Goal: Task Accomplishment & Management: Manage account settings

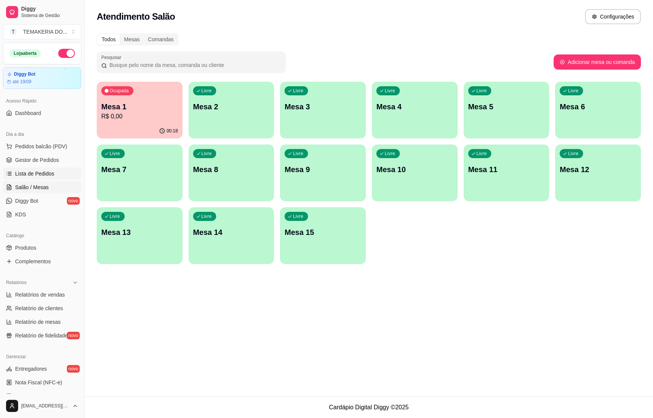
click at [42, 177] on span "Lista de Pedidos" at bounding box center [34, 174] width 39 height 8
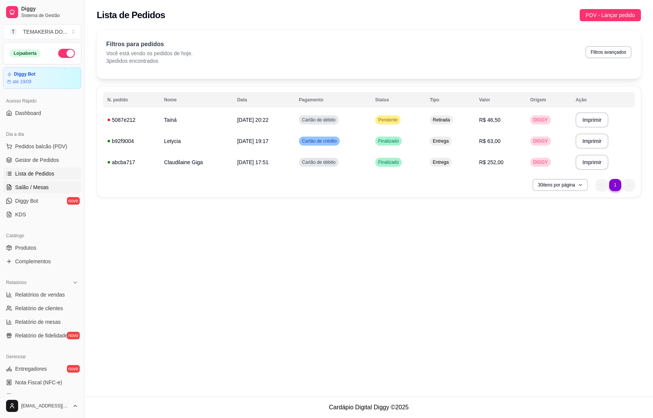
click at [32, 188] on span "Salão / Mesas" at bounding box center [32, 187] width 34 height 8
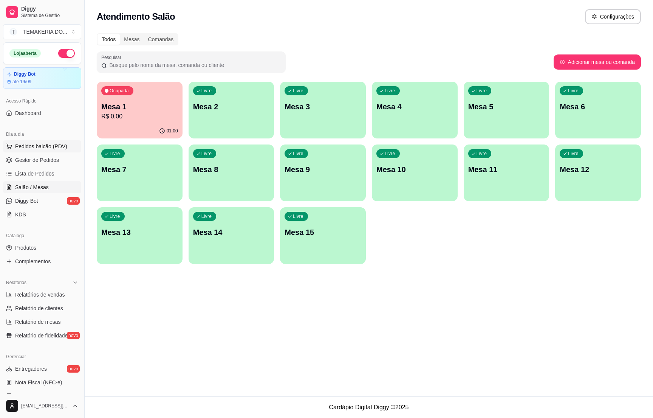
click at [24, 150] on span "Pedidos balcão (PDV)" at bounding box center [41, 147] width 52 height 8
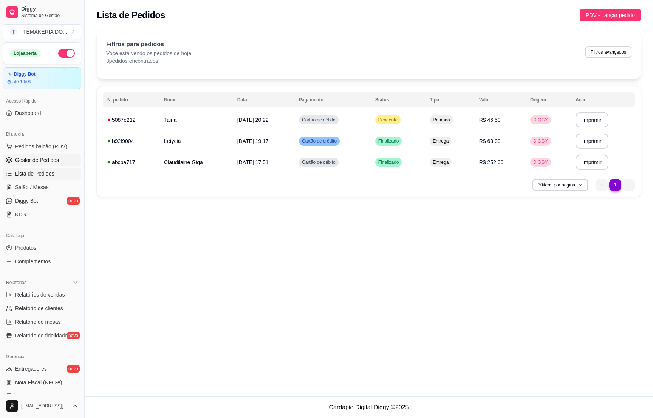
click at [37, 163] on span "Gestor de Pedidos" at bounding box center [37, 160] width 44 height 8
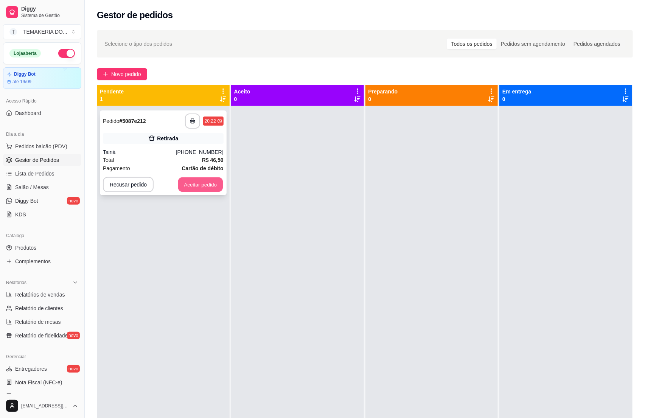
click at [196, 188] on button "Aceitar pedido" at bounding box center [200, 184] width 45 height 15
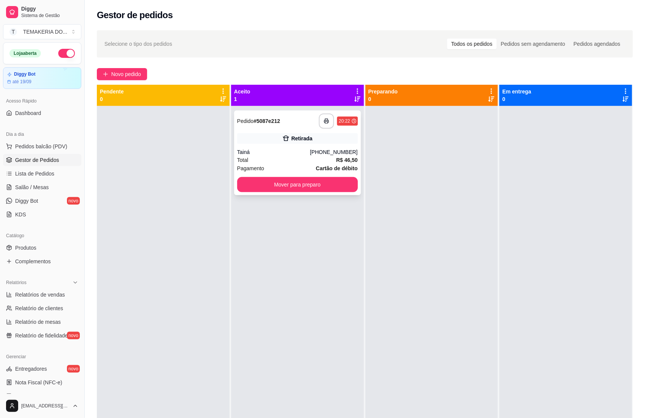
click at [299, 132] on div "**********" at bounding box center [297, 152] width 127 height 85
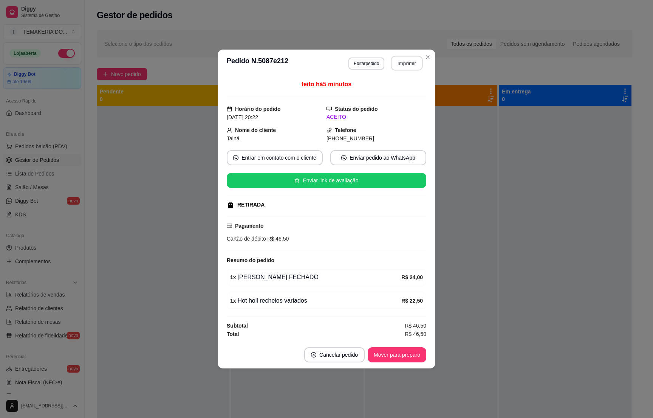
click at [413, 62] on button "Imprimir" at bounding box center [407, 63] width 32 height 15
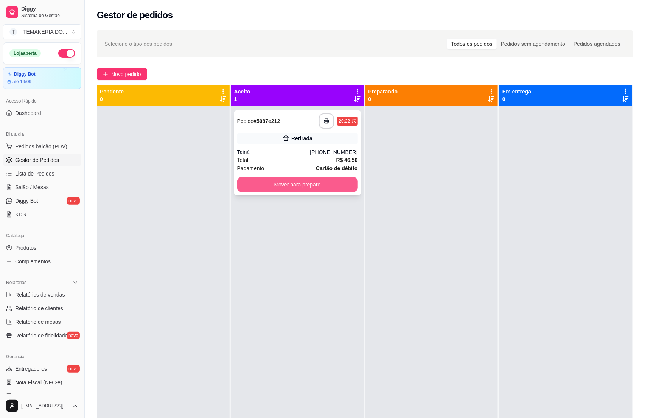
click at [281, 189] on button "Mover para preparo" at bounding box center [297, 184] width 121 height 15
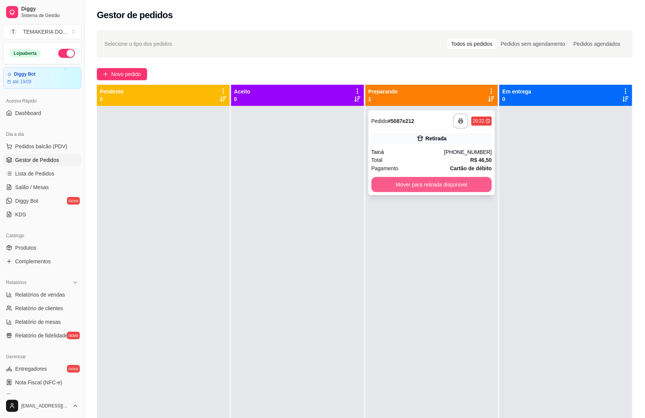
click at [413, 189] on button "Mover para retirada disponível" at bounding box center [431, 184] width 121 height 15
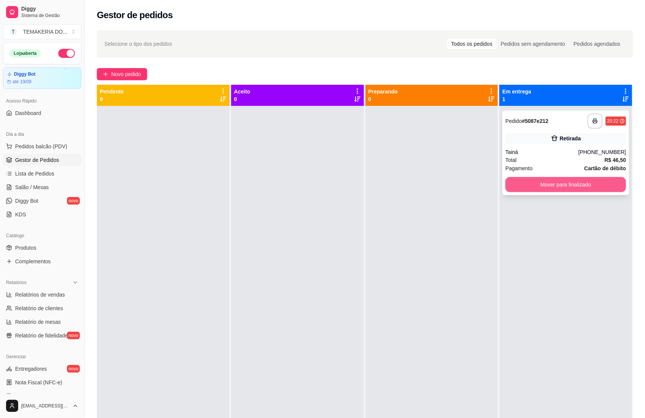
click at [540, 187] on button "Mover para finalizado" at bounding box center [565, 184] width 121 height 15
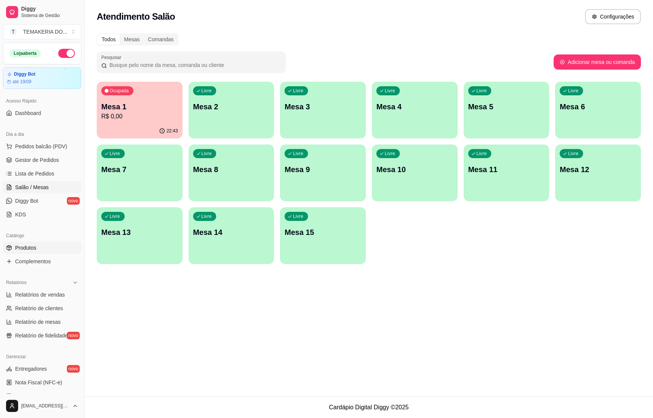
click at [32, 248] on span "Produtos" at bounding box center [25, 248] width 21 height 8
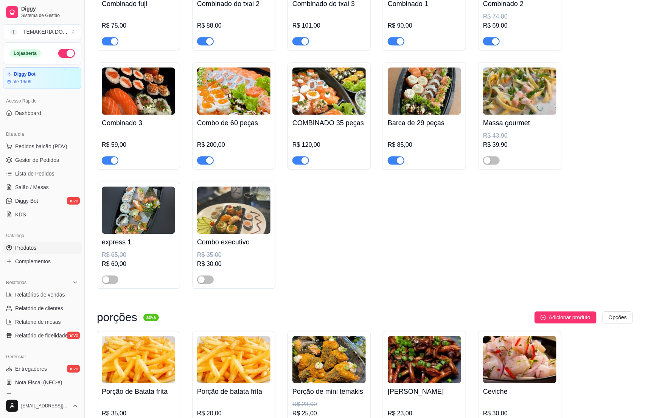
scroll to position [2269, 0]
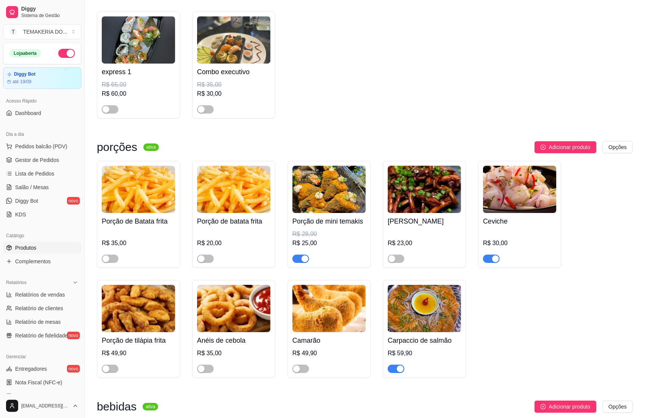
click at [524, 263] on div at bounding box center [519, 255] width 73 height 15
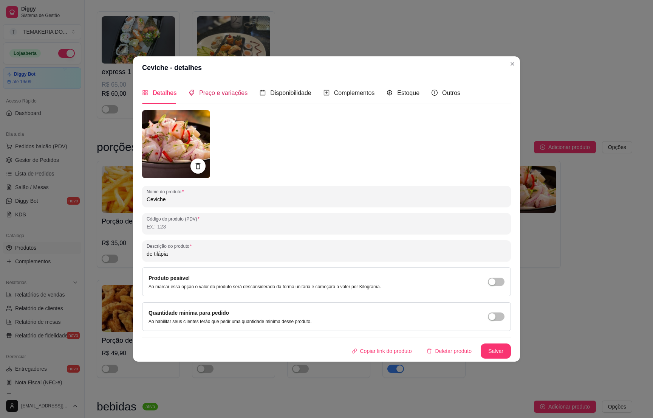
click at [213, 92] on span "Preço e variações" at bounding box center [223, 93] width 48 height 6
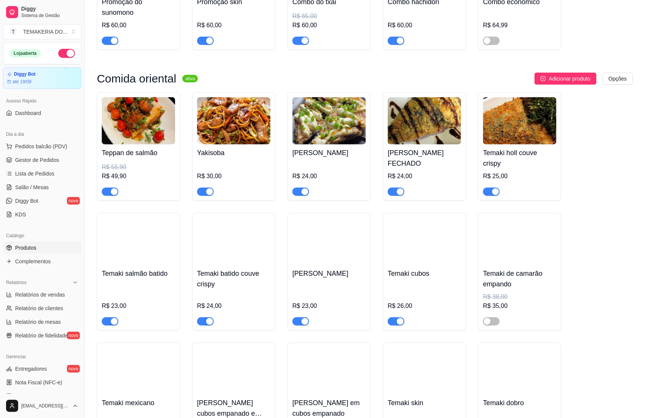
scroll to position [0, 0]
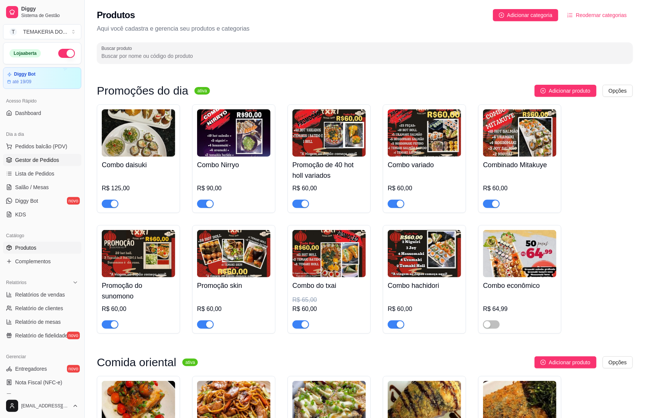
click at [37, 155] on link "Gestor de Pedidos" at bounding box center [42, 160] width 78 height 12
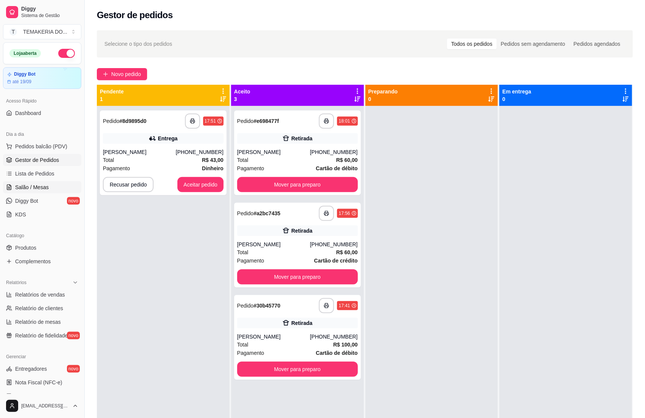
click at [25, 193] on link "Salão / Mesas" at bounding box center [42, 187] width 78 height 12
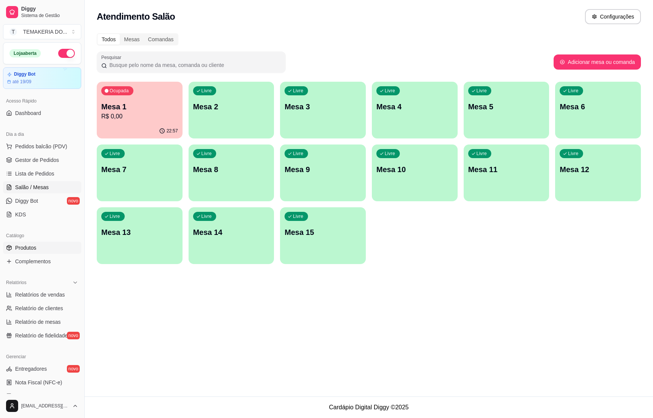
click at [33, 248] on span "Produtos" at bounding box center [25, 248] width 21 height 8
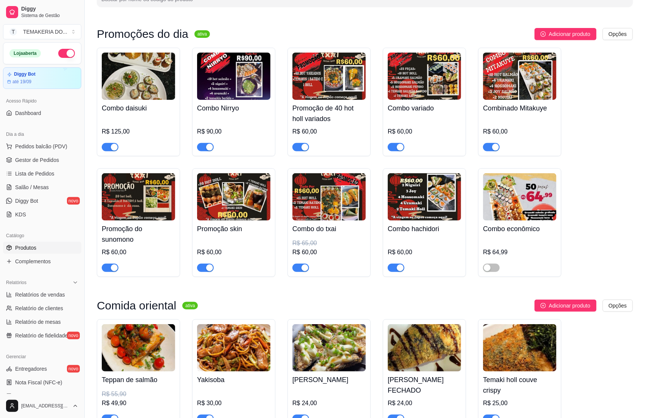
scroll to position [113, 0]
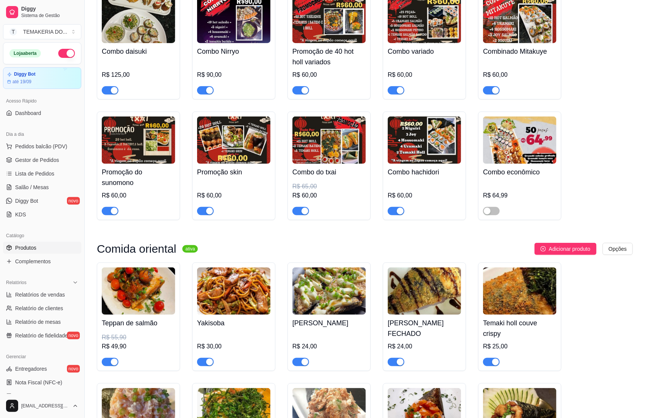
click at [204, 361] on span "button" at bounding box center [205, 362] width 17 height 8
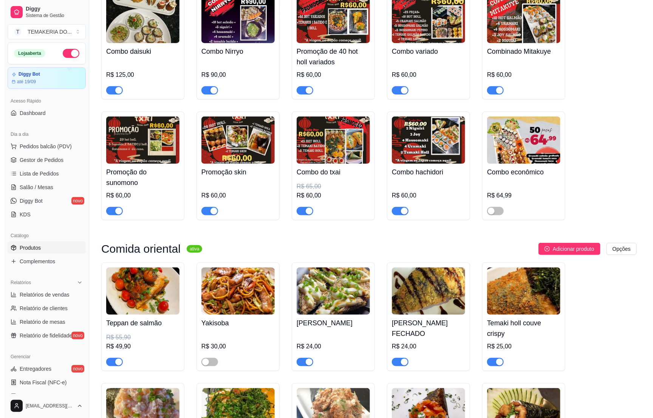
scroll to position [0, 0]
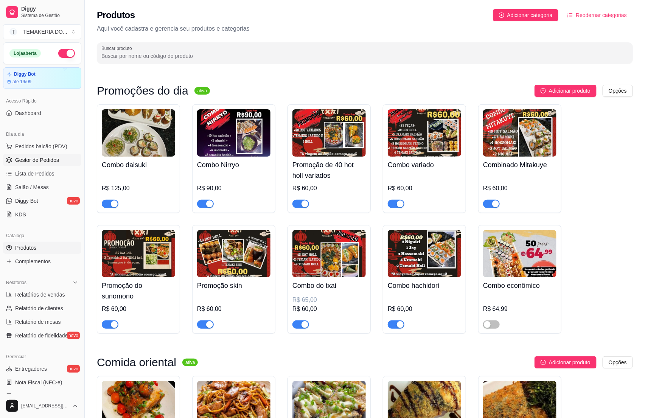
click at [16, 157] on span "Gestor de Pedidos" at bounding box center [37, 160] width 44 height 8
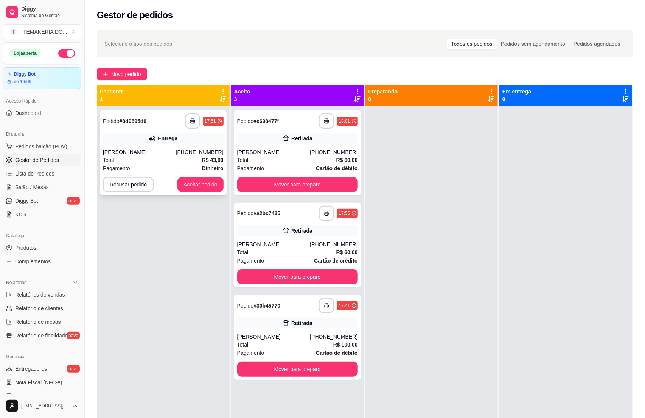
click at [161, 162] on div "Total R$ 43,00" at bounding box center [163, 160] width 121 height 8
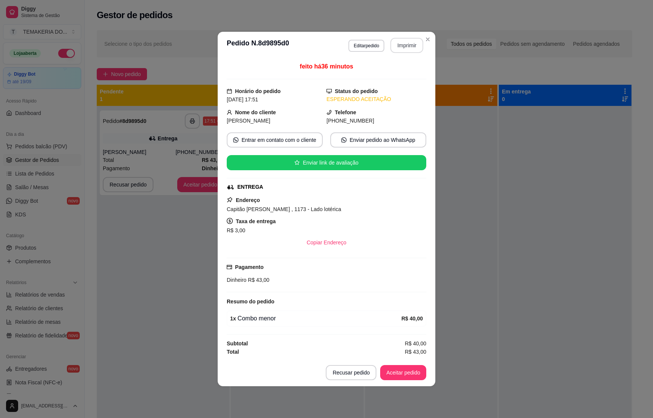
click at [405, 51] on button "Imprimir" at bounding box center [407, 45] width 33 height 15
click at [397, 369] on button "Aceitar pedido" at bounding box center [403, 372] width 46 height 15
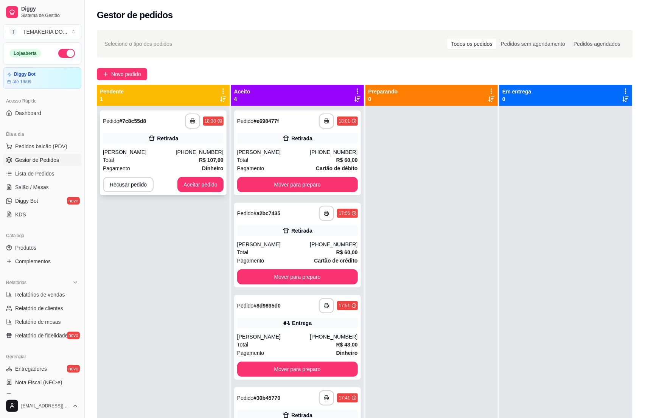
click at [152, 150] on div "[PERSON_NAME]" at bounding box center [139, 152] width 73 height 8
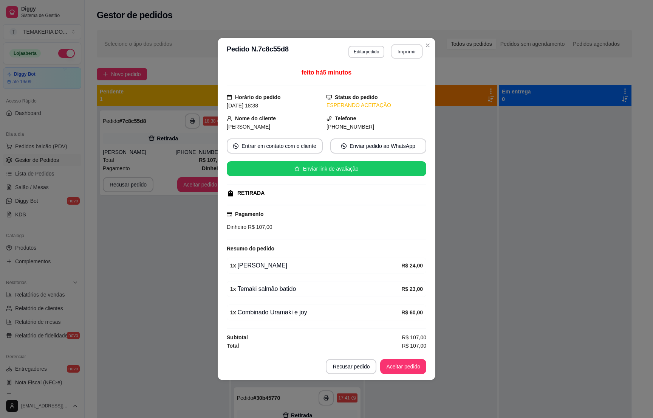
click at [408, 55] on button "Imprimir" at bounding box center [407, 51] width 32 height 15
click at [404, 374] on button "Aceitar pedido" at bounding box center [403, 366] width 46 height 15
click at [402, 374] on button "Aceitar pedido" at bounding box center [403, 366] width 46 height 15
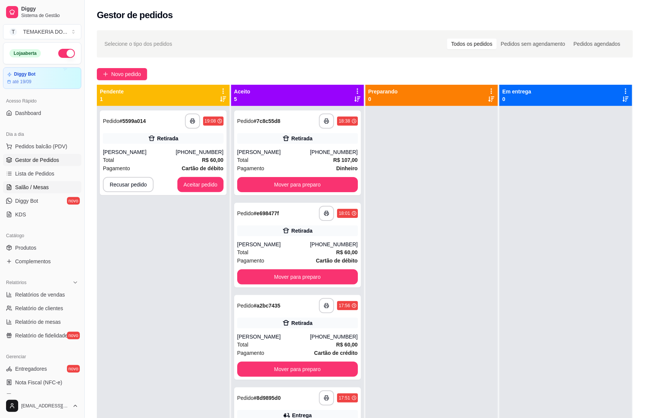
click at [39, 185] on span "Salão / Mesas" at bounding box center [32, 187] width 34 height 8
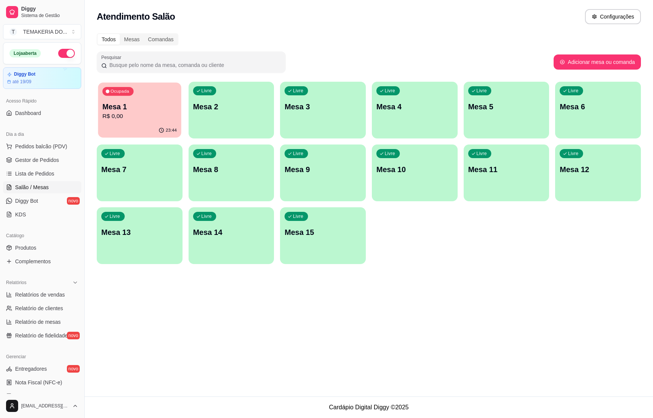
click at [130, 117] on p "R$ 0,00" at bounding box center [139, 116] width 74 height 9
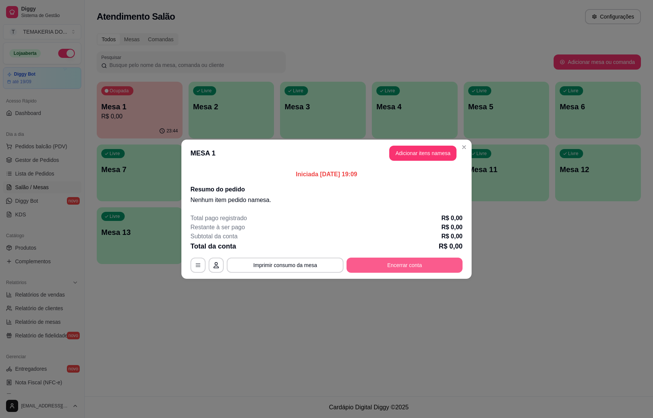
click at [387, 262] on button "Encerrar conta" at bounding box center [405, 265] width 116 height 15
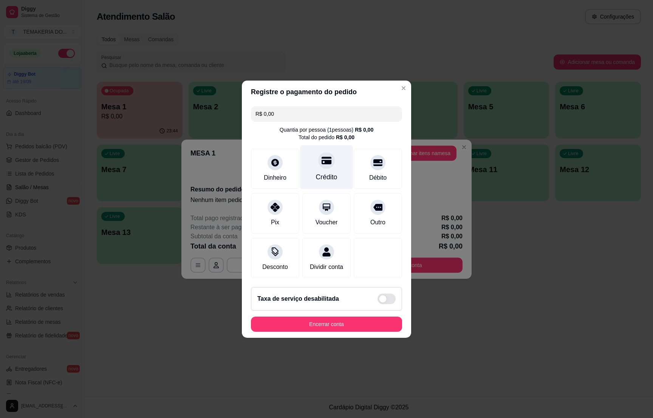
click at [327, 167] on div "Crédito" at bounding box center [326, 167] width 53 height 44
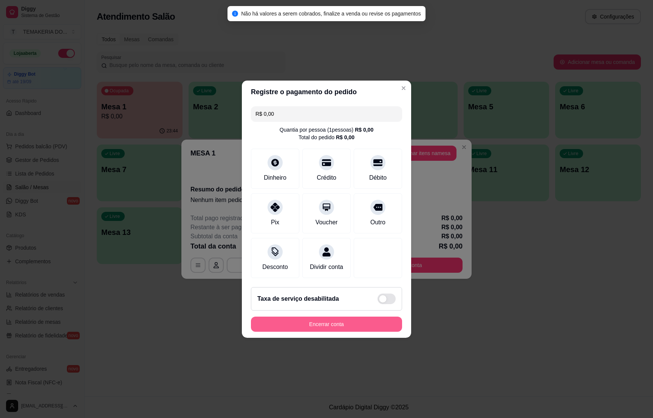
click at [345, 329] on button "Encerrar conta" at bounding box center [326, 324] width 151 height 15
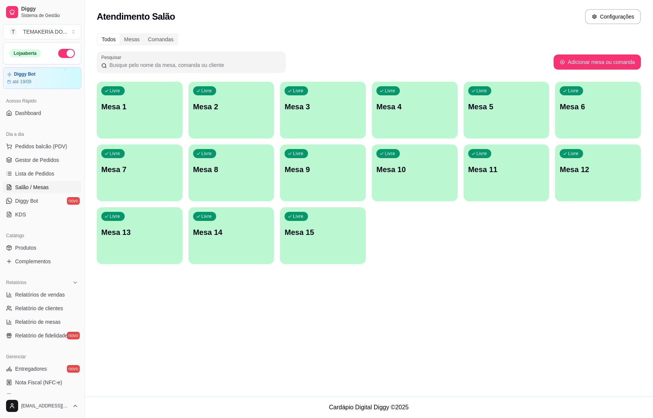
click at [498, 112] on div "Livre Mesa 5" at bounding box center [507, 106] width 86 height 48
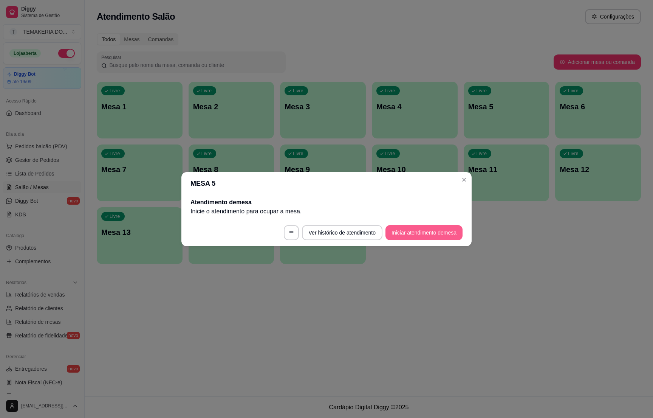
click at [412, 233] on button "Iniciar atendimento de mesa" at bounding box center [424, 232] width 77 height 15
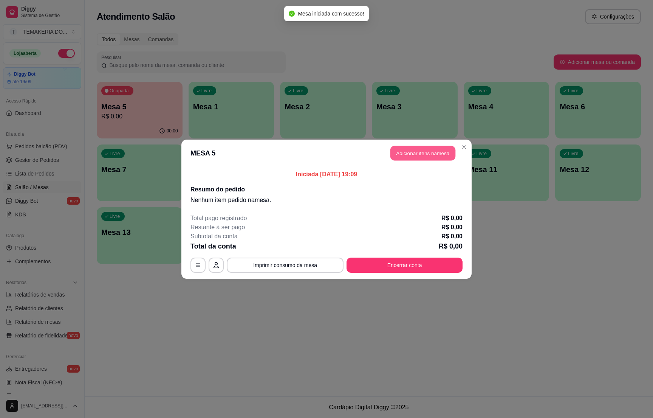
click at [395, 153] on button "Adicionar itens na mesa" at bounding box center [423, 153] width 65 height 15
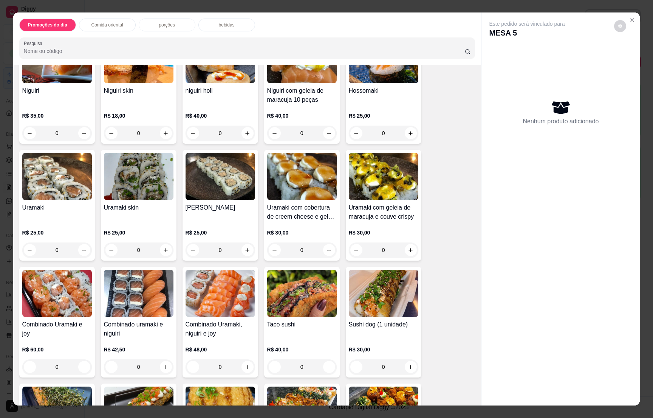
scroll to position [908, 0]
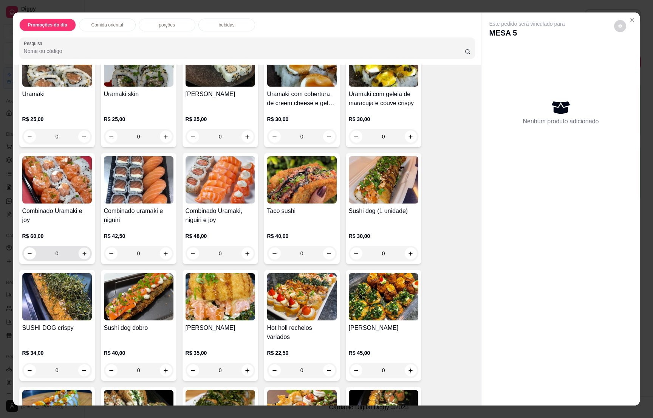
click at [81, 251] on icon "increase-product-quantity" at bounding box center [84, 254] width 6 height 6
type input "1"
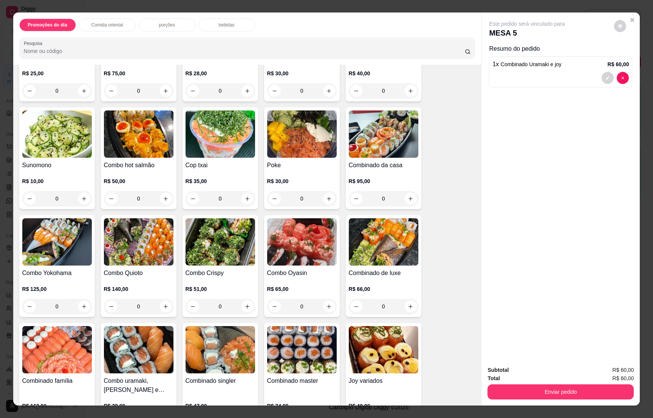
scroll to position [1418, 0]
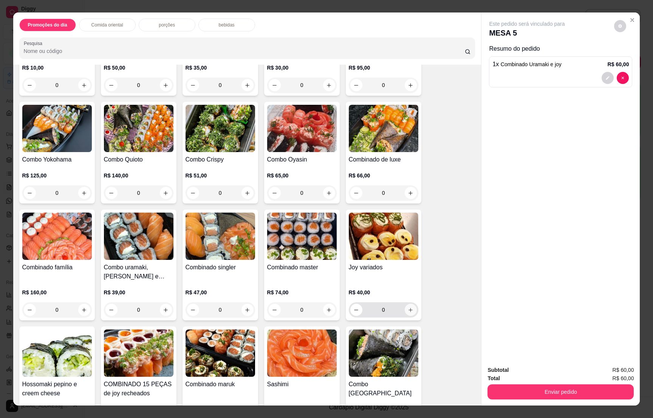
click at [408, 307] on icon "increase-product-quantity" at bounding box center [411, 310] width 6 height 6
type input "1"
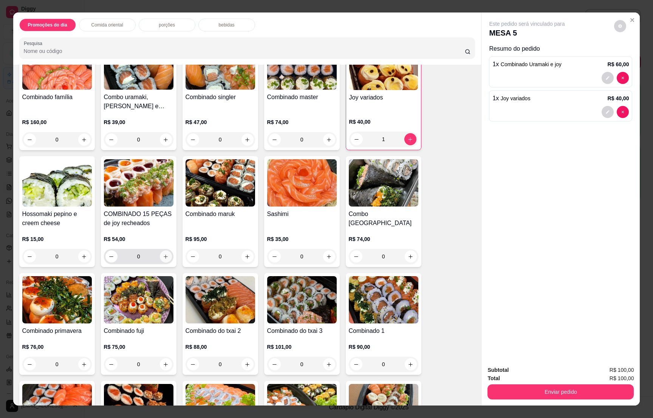
click at [163, 254] on icon "increase-product-quantity" at bounding box center [166, 257] width 6 height 6
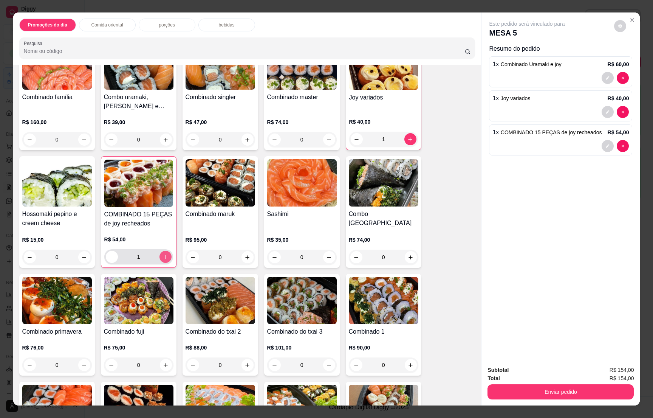
type input "1"
click at [326, 255] on icon "increase-product-quantity" at bounding box center [329, 258] width 6 height 6
type input "1"
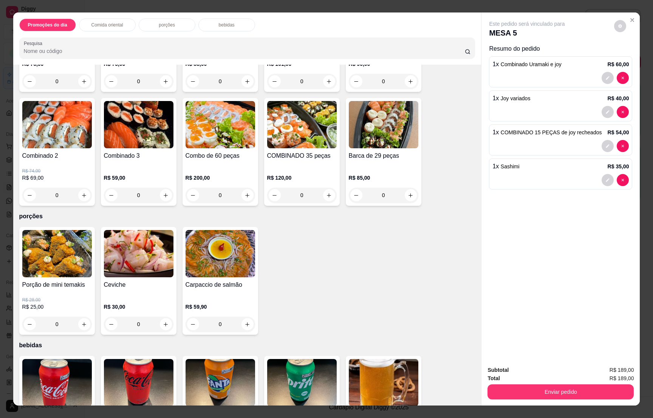
scroll to position [1985, 0]
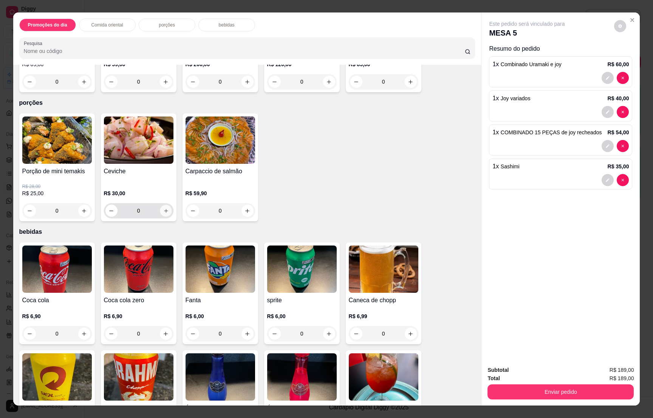
click at [163, 208] on icon "increase-product-quantity" at bounding box center [166, 211] width 6 height 6
type input "1"
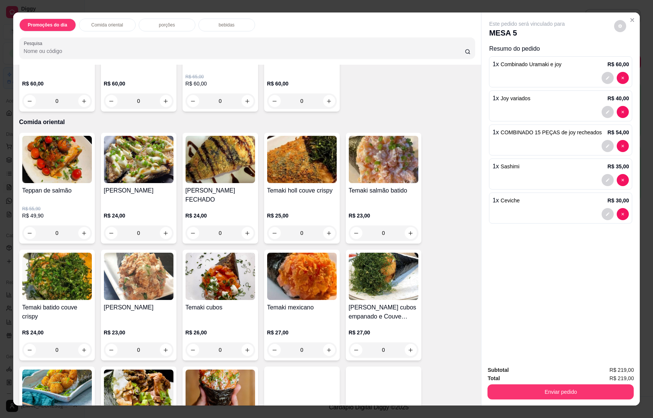
scroll to position [57, 0]
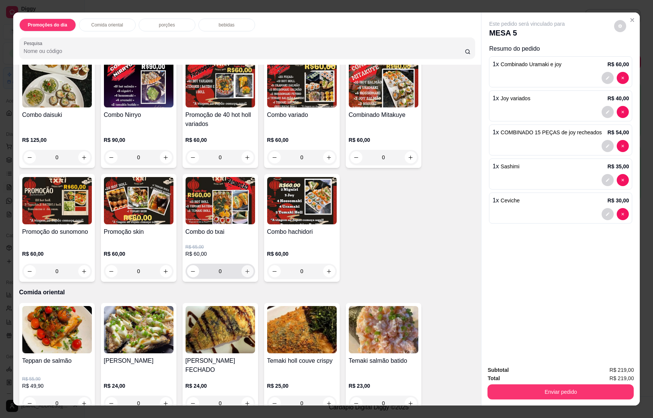
click at [242, 267] on button "increase-product-quantity" at bounding box center [248, 271] width 12 height 12
type input "1"
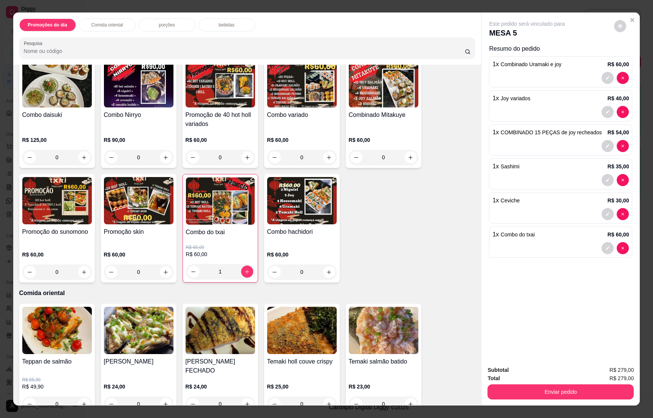
click at [221, 24] on p "bebidas" at bounding box center [227, 25] width 16 height 6
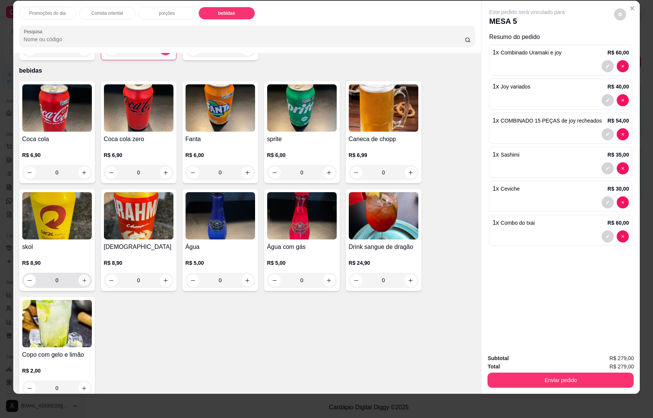
click at [81, 278] on icon "increase-product-quantity" at bounding box center [84, 281] width 6 height 6
type input "1"
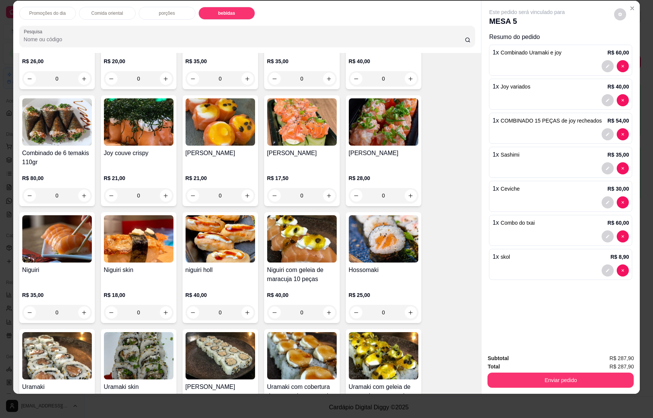
scroll to position [0, 0]
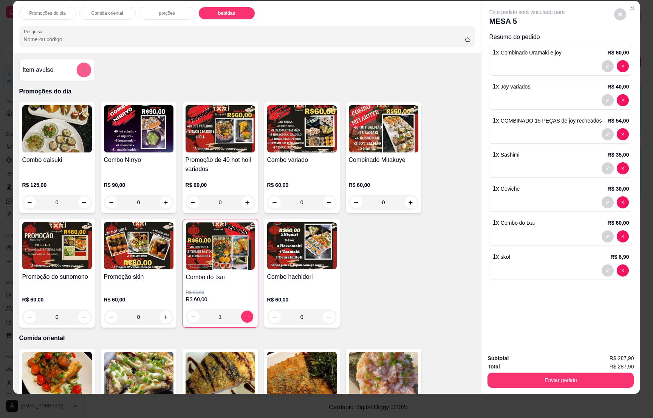
click at [76, 71] on button "add-separate-item" at bounding box center [83, 70] width 15 height 15
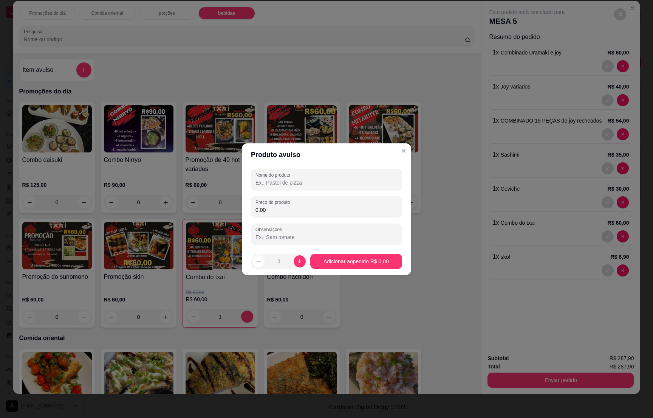
click at [260, 174] on label "Nome do produto" at bounding box center [274, 175] width 37 height 6
click at [260, 179] on input "Nome do produto" at bounding box center [327, 183] width 142 height 8
type input "2 sucos del valle"
click at [268, 209] on input "0,00" at bounding box center [327, 210] width 142 height 8
type input "14,00"
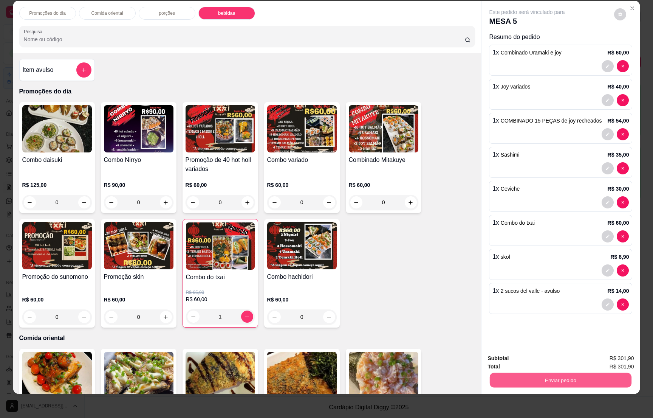
click at [560, 377] on button "Enviar pedido" at bounding box center [561, 379] width 142 height 15
click at [539, 359] on button "Não registrar e enviar pedido" at bounding box center [534, 361] width 79 height 14
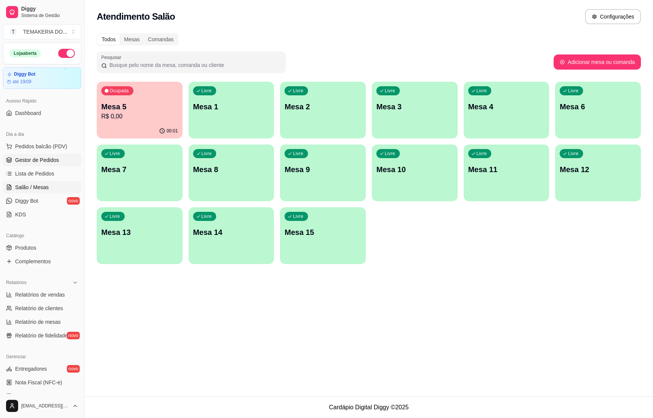
click at [31, 162] on span "Gestor de Pedidos" at bounding box center [37, 160] width 44 height 8
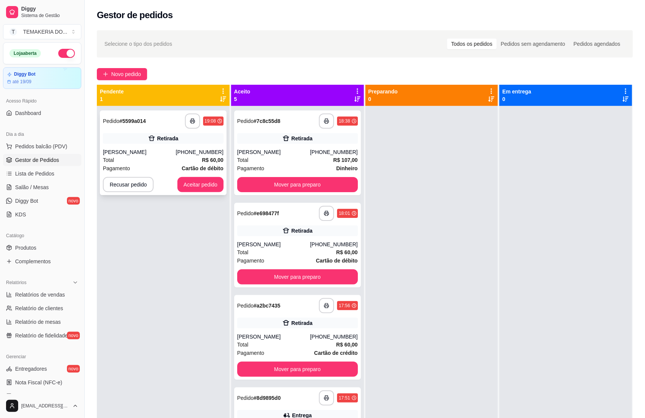
click at [182, 163] on div "**********" at bounding box center [163, 315] width 133 height 418
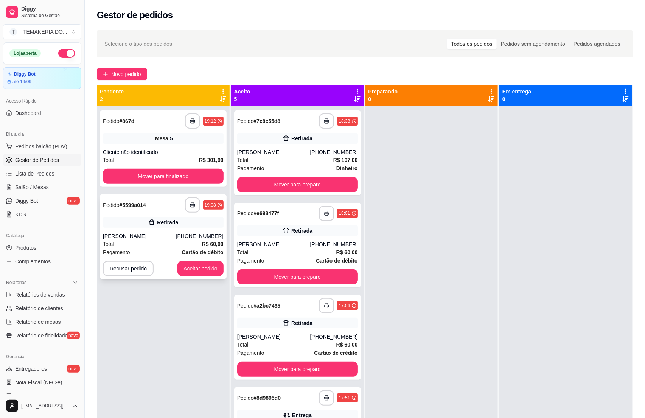
click at [168, 221] on div "Retirada" at bounding box center [167, 223] width 21 height 8
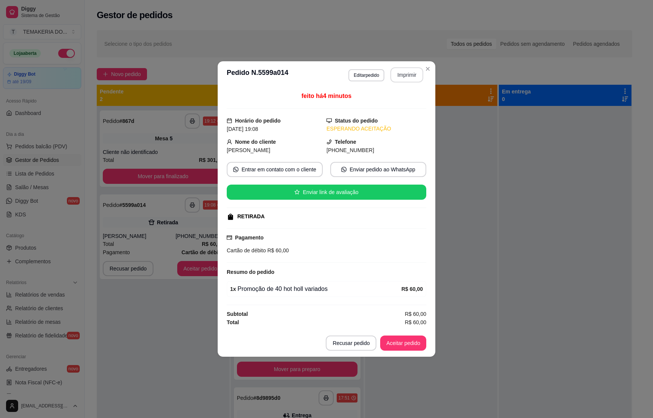
click at [407, 67] on button "Imprimir" at bounding box center [407, 74] width 33 height 15
click at [406, 70] on button "Imprimir" at bounding box center [407, 74] width 33 height 15
click at [395, 345] on button "Aceitar pedido" at bounding box center [403, 343] width 45 height 15
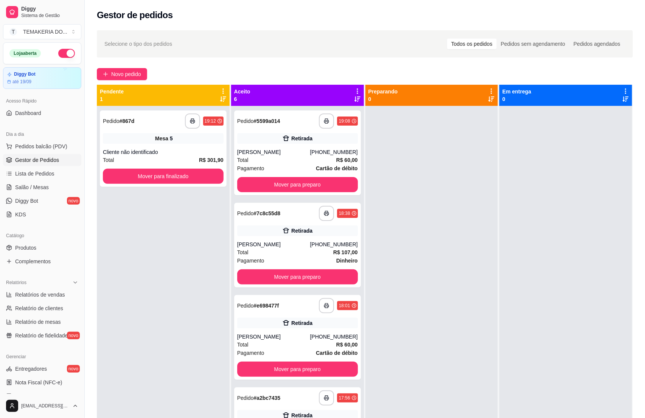
click at [37, 181] on ul "Pedidos balcão (PDV) Gestor de Pedidos Lista de Pedidos Salão / Mesas Diggy Bot…" at bounding box center [42, 180] width 78 height 80
click at [33, 191] on span "Salão / Mesas" at bounding box center [32, 187] width 34 height 8
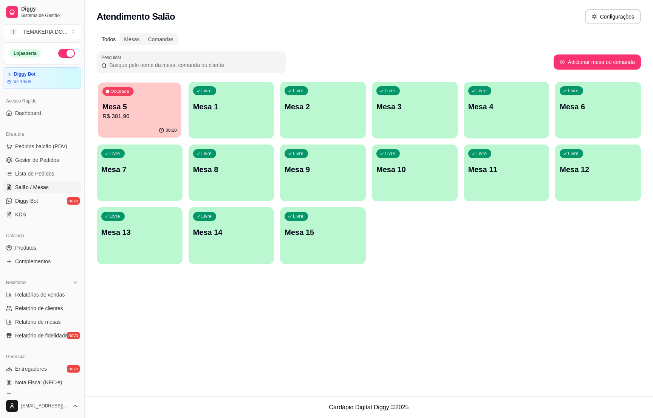
click at [127, 118] on p "R$ 301,90" at bounding box center [139, 116] width 74 height 9
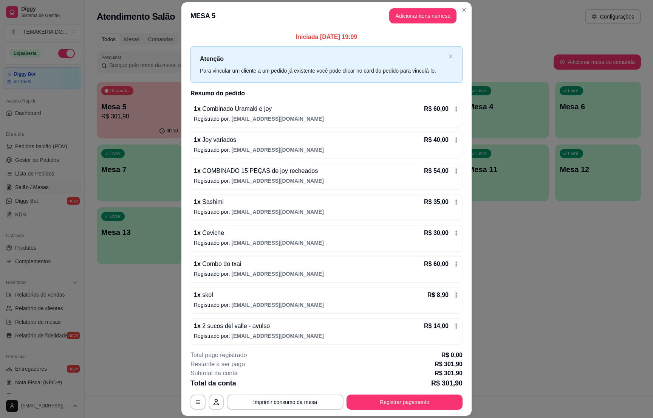
click at [453, 236] on icon at bounding box center [456, 233] width 6 height 6
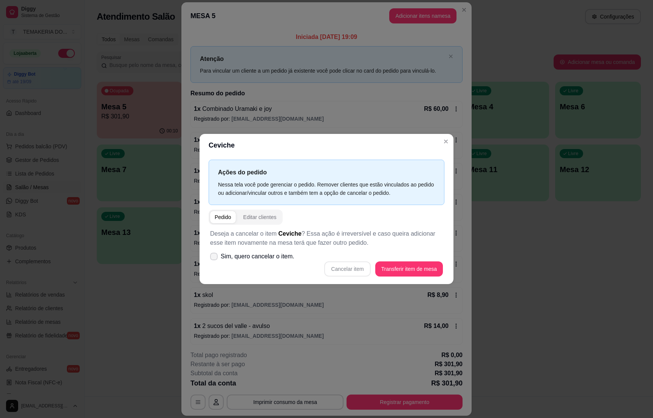
click at [218, 258] on label "Sim, quero cancelar o item." at bounding box center [252, 256] width 90 height 15
click at [215, 258] on input "Sim, quero cancelar o item." at bounding box center [212, 260] width 5 height 5
checkbox input "true"
click at [360, 270] on button "Cancelar item" at bounding box center [347, 268] width 45 height 15
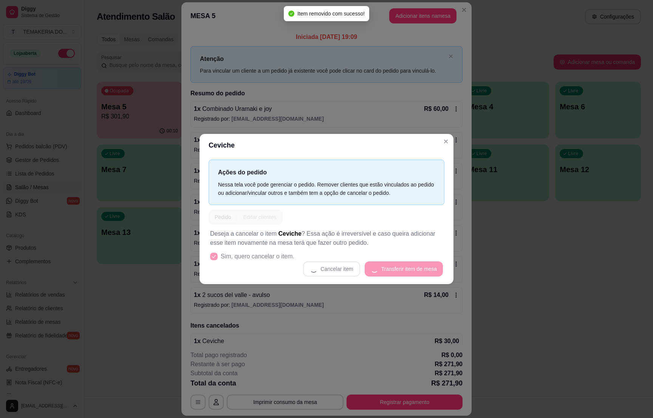
click at [428, 117] on p "Registrado por: [EMAIL_ADDRESS][DOMAIN_NAME]" at bounding box center [326, 119] width 265 height 8
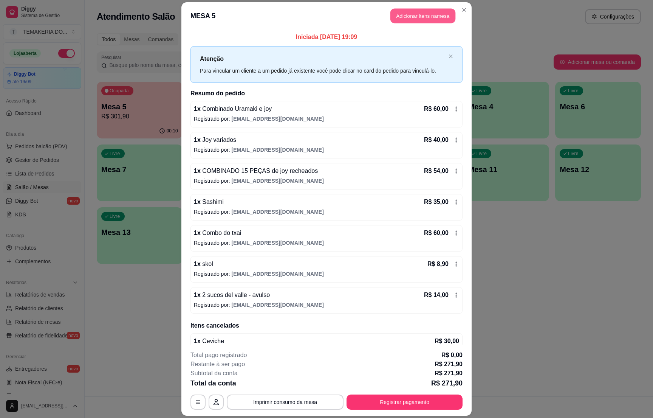
click at [408, 11] on button "Adicionar itens na mesa" at bounding box center [423, 15] width 65 height 15
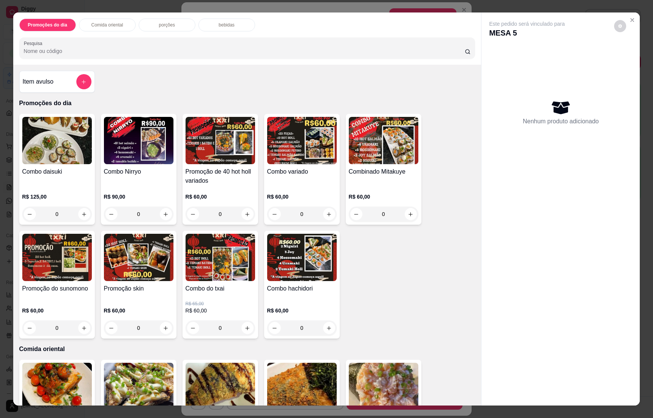
click at [212, 24] on div "bebidas" at bounding box center [227, 25] width 57 height 13
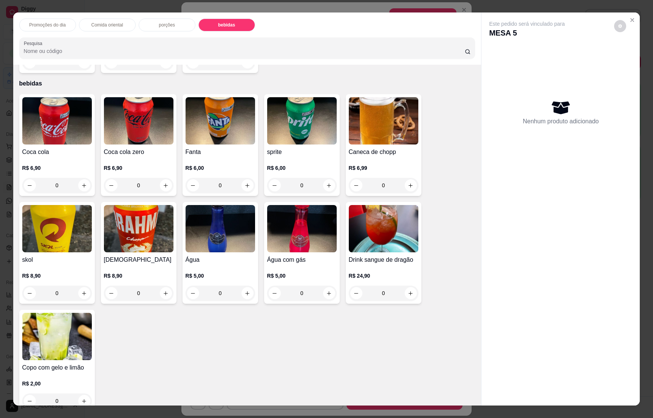
scroll to position [12, 0]
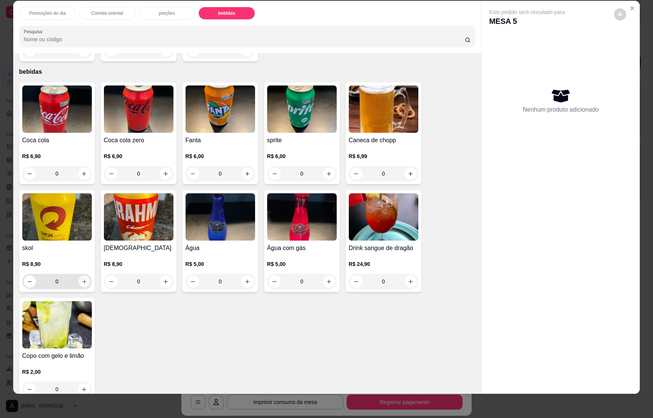
click at [81, 279] on icon "increase-product-quantity" at bounding box center [84, 282] width 6 height 6
type input "1"
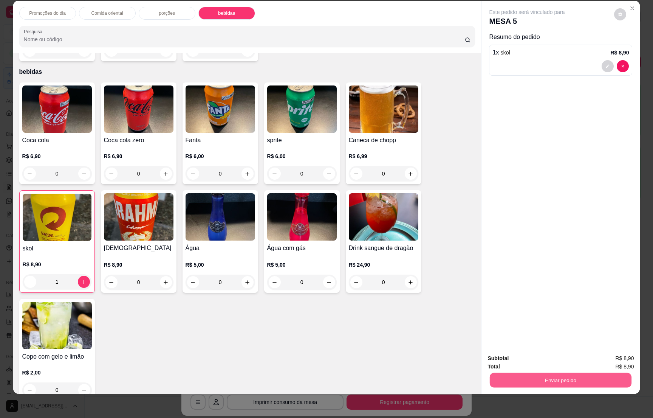
click at [542, 374] on button "Enviar pedido" at bounding box center [561, 379] width 142 height 15
click at [540, 359] on button "Não registrar e enviar pedido" at bounding box center [535, 361] width 76 height 14
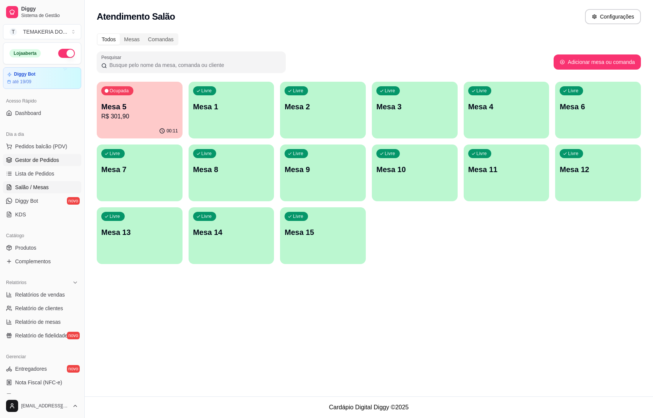
click at [29, 157] on span "Gestor de Pedidos" at bounding box center [37, 160] width 44 height 8
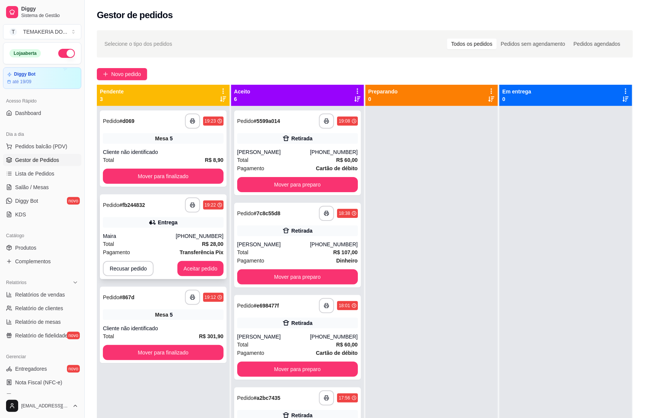
click at [143, 233] on div "Maira" at bounding box center [139, 236] width 73 height 8
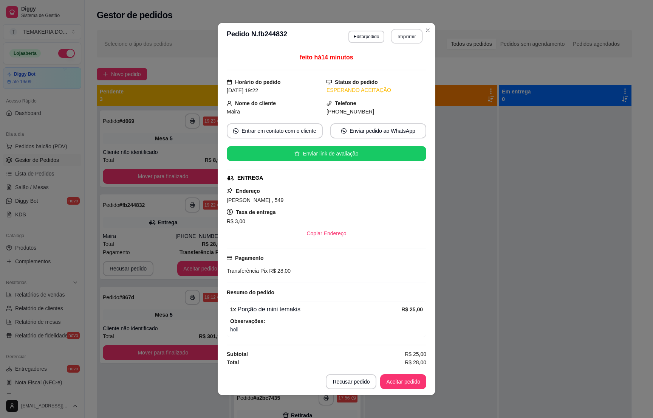
click at [400, 33] on button "Imprimir" at bounding box center [407, 36] width 32 height 15
click at [396, 386] on button "Aceitar pedido" at bounding box center [403, 381] width 45 height 15
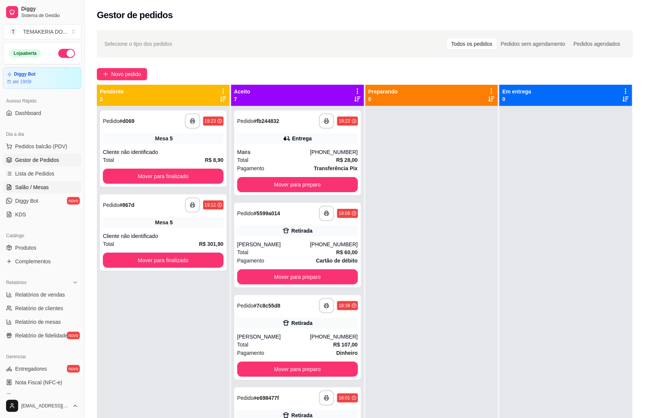
click at [37, 191] on span "Salão / Mesas" at bounding box center [32, 187] width 34 height 8
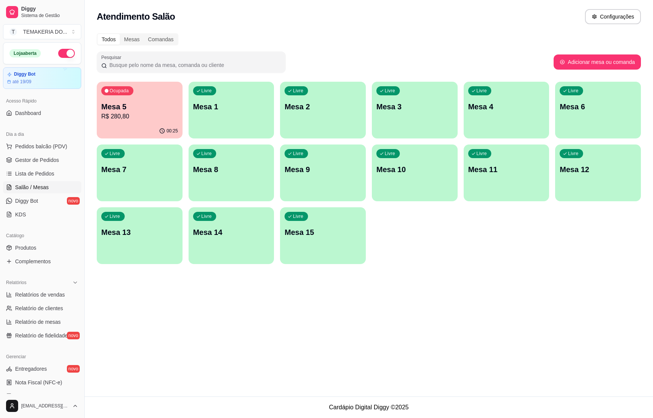
click at [296, 101] on p "Mesa 2" at bounding box center [323, 106] width 77 height 11
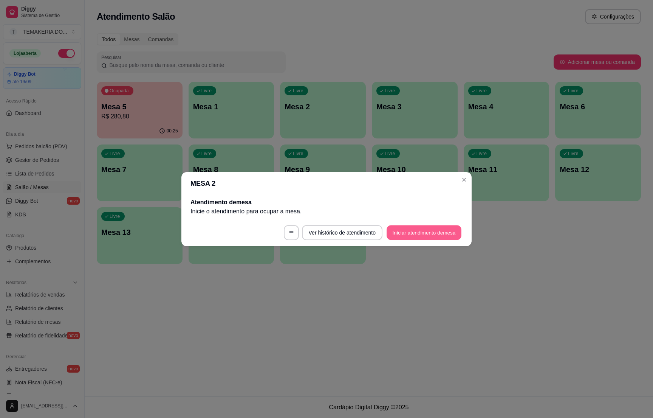
click at [409, 227] on button "Iniciar atendimento de mesa" at bounding box center [424, 232] width 75 height 15
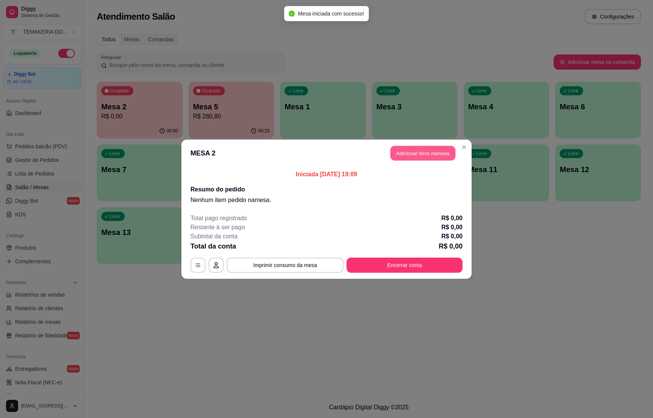
click at [402, 155] on button "Adicionar itens na mesa" at bounding box center [423, 153] width 65 height 15
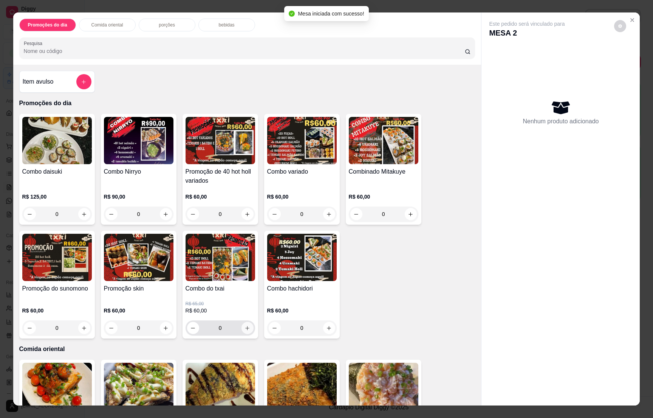
click at [245, 328] on icon "increase-product-quantity" at bounding box center [248, 328] width 6 height 6
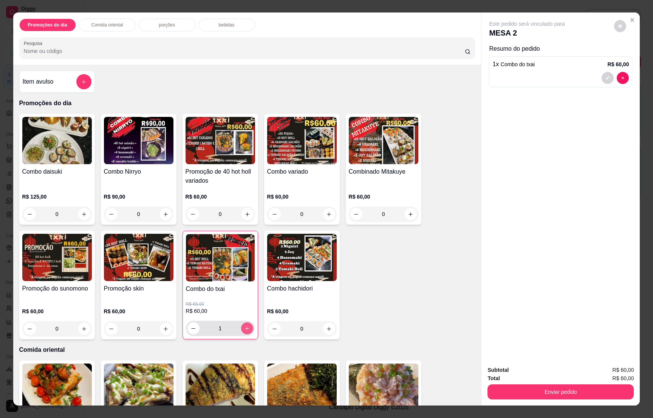
type input "1"
click at [223, 21] on div "bebidas" at bounding box center [227, 25] width 57 height 13
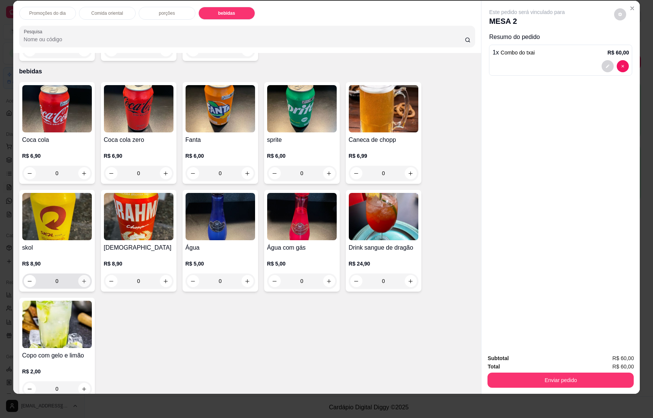
click at [79, 275] on button "increase-product-quantity" at bounding box center [84, 281] width 12 height 12
type input "1"
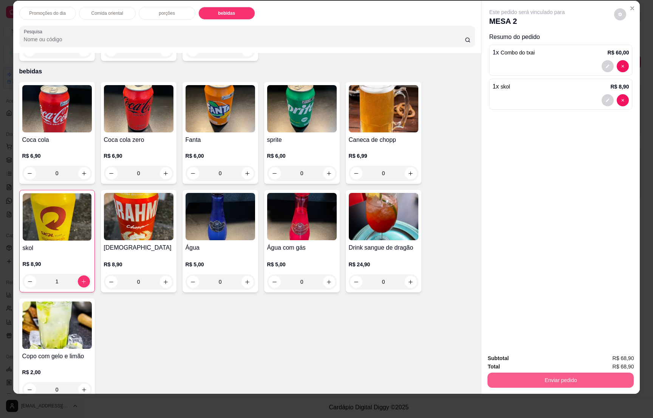
click at [554, 373] on button "Enviar pedido" at bounding box center [561, 379] width 146 height 15
click at [533, 359] on button "Não registrar e enviar pedido" at bounding box center [534, 361] width 79 height 14
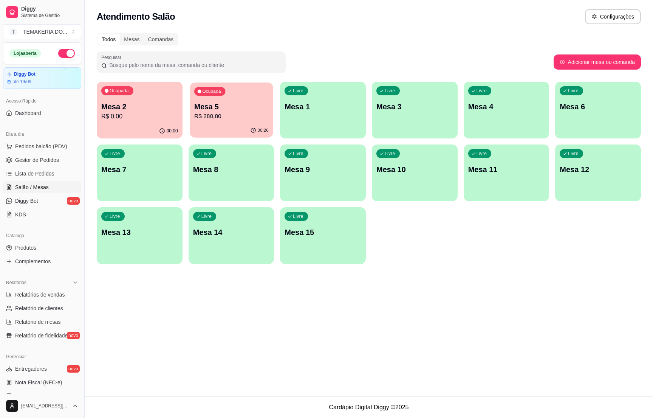
click at [206, 114] on p "R$ 280,80" at bounding box center [231, 116] width 74 height 9
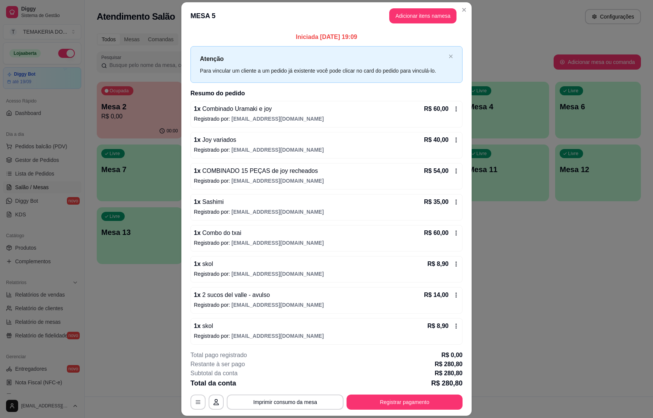
click at [405, 23] on button "Adicionar itens na mesa" at bounding box center [423, 15] width 67 height 15
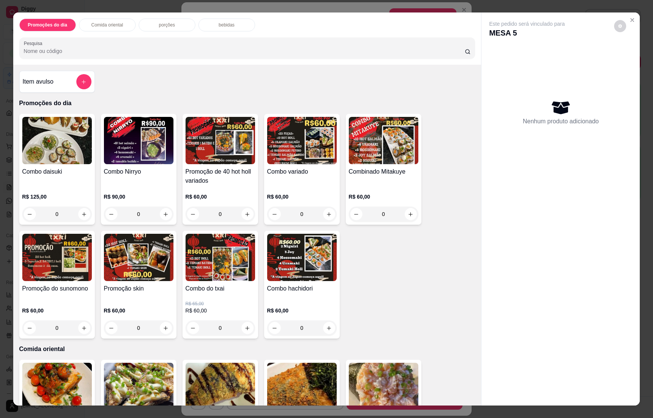
click at [220, 22] on div "bebidas" at bounding box center [227, 25] width 57 height 13
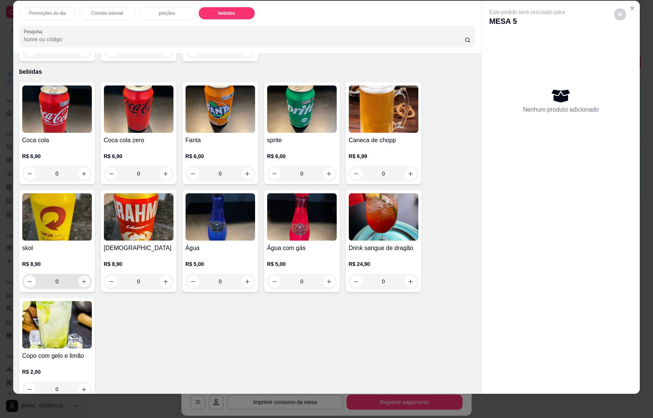
click at [81, 279] on icon "increase-product-quantity" at bounding box center [84, 282] width 6 height 6
type input "1"
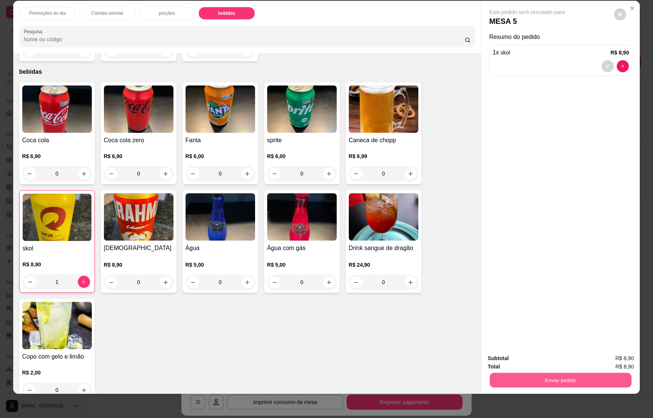
click at [553, 379] on button "Enviar pedido" at bounding box center [561, 379] width 142 height 15
click at [543, 360] on button "Não registrar e enviar pedido" at bounding box center [535, 361] width 76 height 14
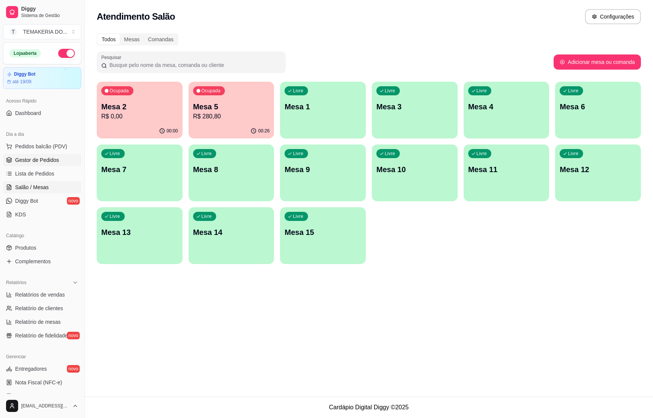
click at [28, 163] on span "Gestor de Pedidos" at bounding box center [37, 160] width 44 height 8
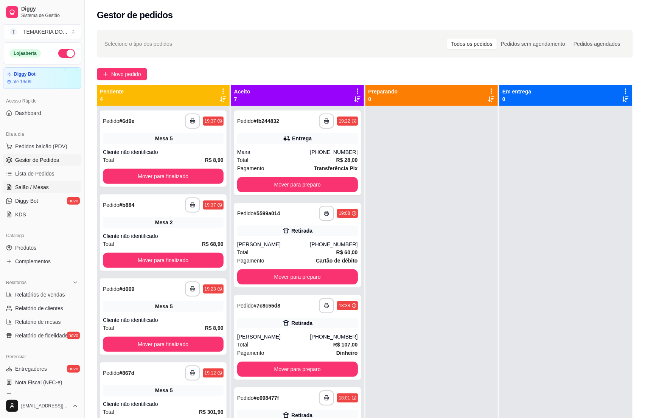
click at [54, 188] on link "Salão / Mesas" at bounding box center [42, 187] width 78 height 12
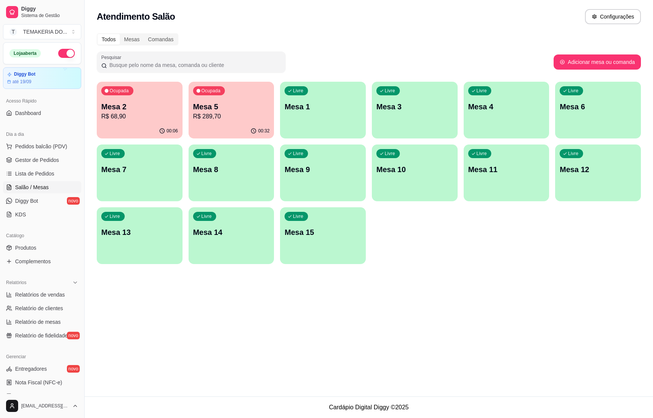
click at [208, 117] on p "R$ 289,70" at bounding box center [231, 116] width 77 height 9
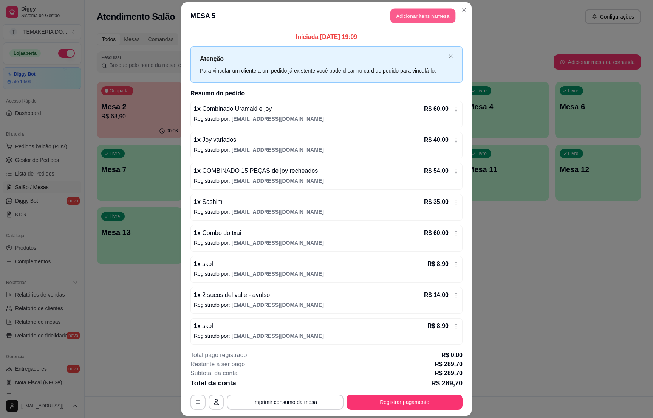
click at [400, 19] on button "Adicionar itens na mesa" at bounding box center [423, 15] width 65 height 15
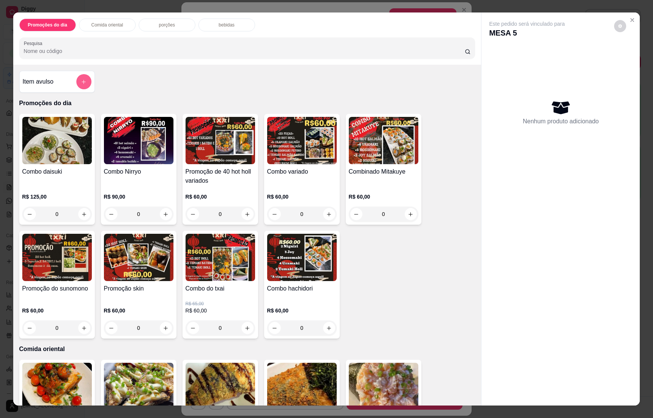
click at [81, 79] on button "add-separate-item" at bounding box center [83, 81] width 15 height 15
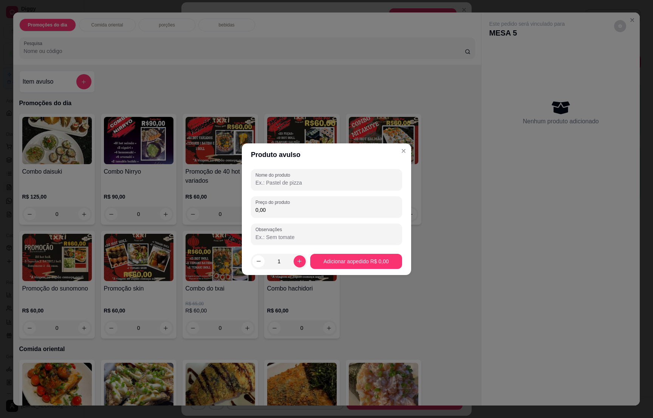
click at [275, 184] on input "Nome do produto" at bounding box center [327, 183] width 142 height 8
type input "2 sucos"
click at [284, 210] on input "0,00" at bounding box center [327, 210] width 142 height 8
type input "14,00"
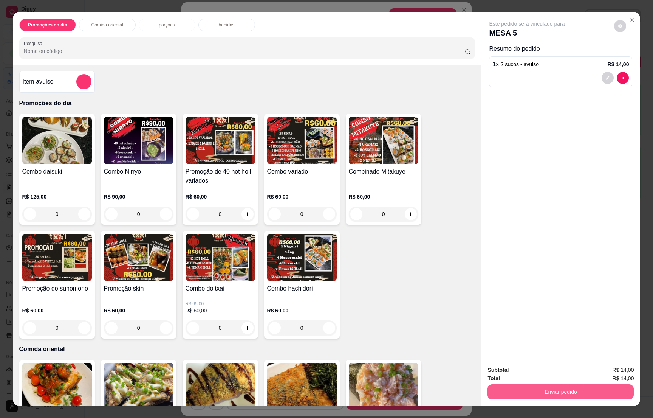
click at [556, 395] on button "Enviar pedido" at bounding box center [561, 391] width 146 height 15
click at [530, 370] on button "Não registrar e enviar pedido" at bounding box center [534, 373] width 79 height 14
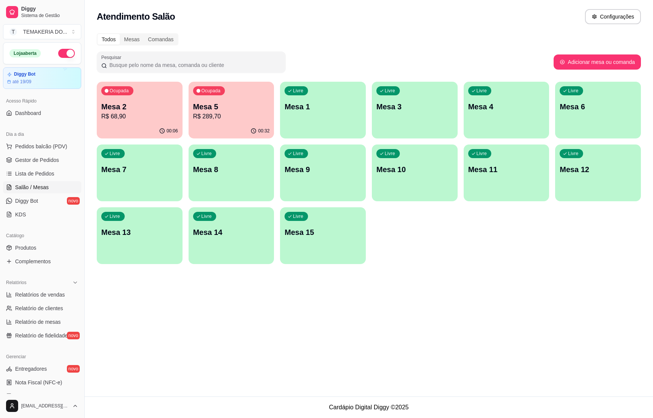
click at [140, 113] on p "R$ 68,90" at bounding box center [139, 116] width 77 height 9
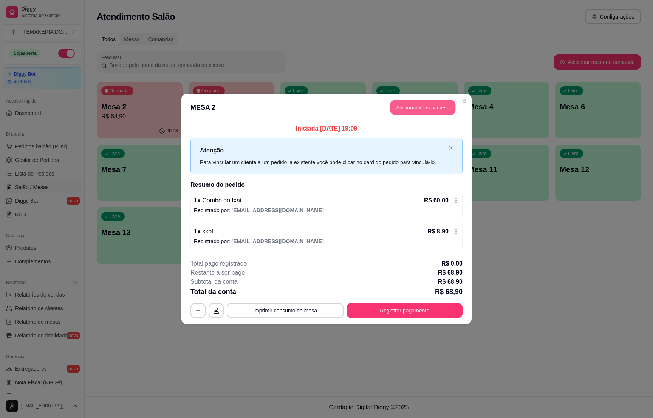
click at [411, 105] on button "Adicionar itens na mesa" at bounding box center [423, 107] width 65 height 15
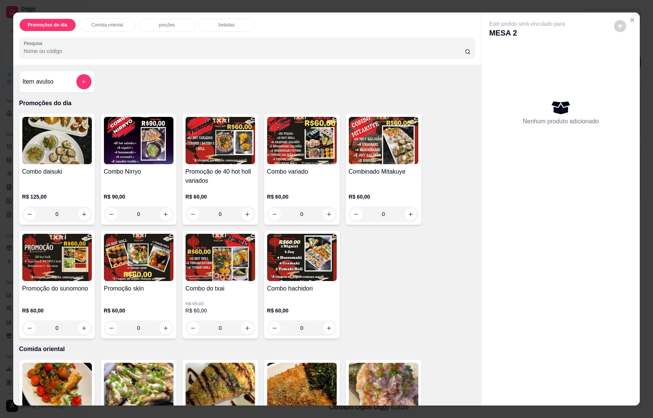
click at [219, 26] on p "bebidas" at bounding box center [227, 25] width 16 height 6
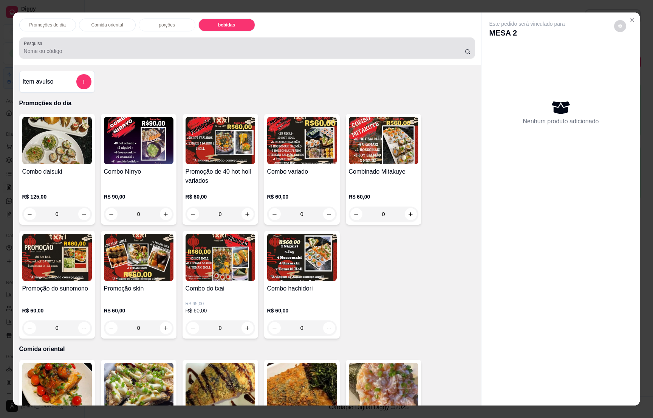
scroll to position [12, 0]
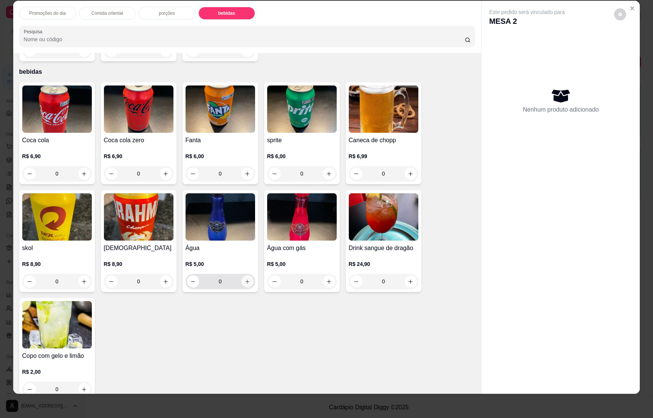
click at [244, 275] on button "increase-product-quantity" at bounding box center [248, 281] width 12 height 12
type input "1"
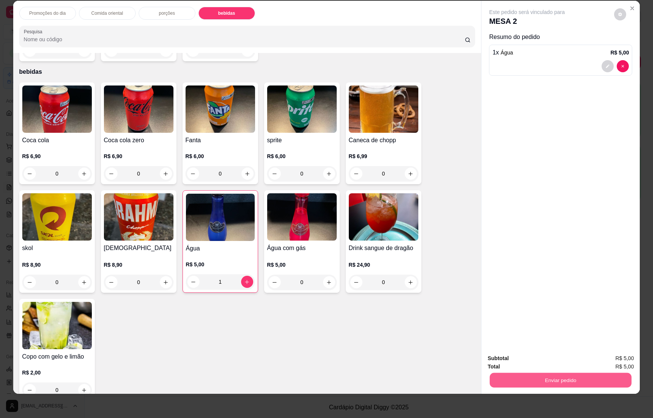
click at [582, 378] on button "Enviar pedido" at bounding box center [561, 379] width 142 height 15
click at [540, 359] on button "Não registrar e enviar pedido" at bounding box center [534, 361] width 79 height 14
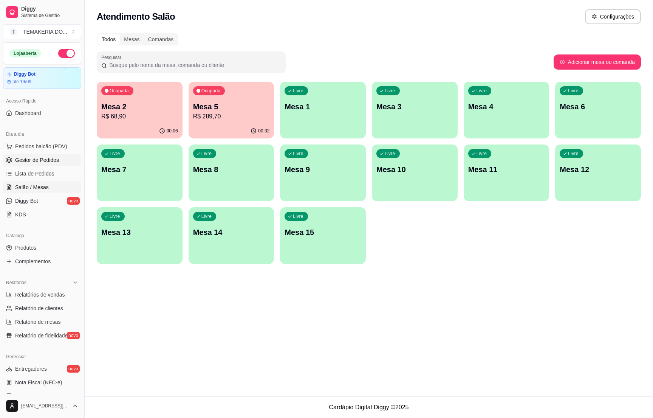
click at [52, 158] on span "Gestor de Pedidos" at bounding box center [37, 160] width 44 height 8
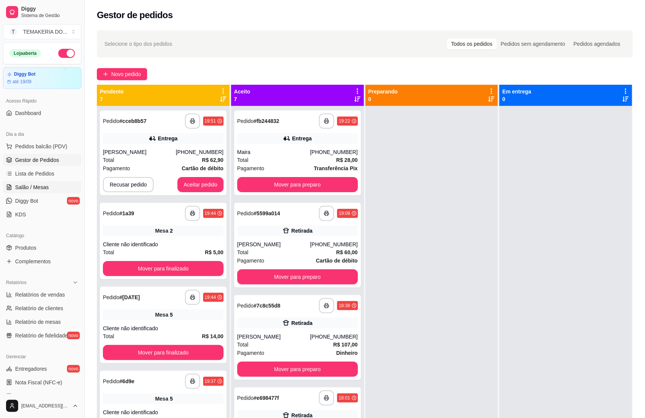
click at [46, 190] on span "Salão / Mesas" at bounding box center [32, 187] width 34 height 8
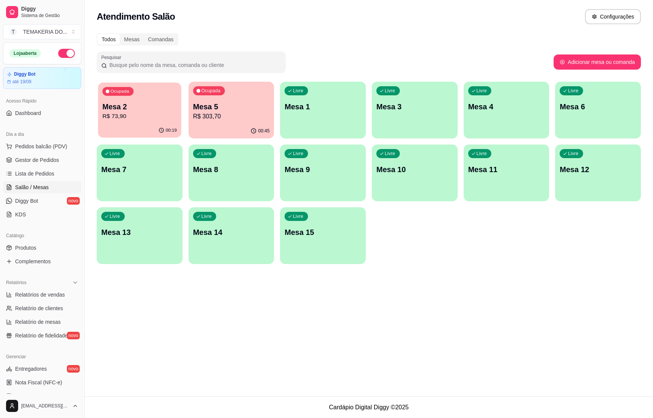
click at [130, 115] on p "R$ 73,90" at bounding box center [139, 116] width 74 height 9
click at [154, 117] on p "R$ 73,90" at bounding box center [139, 116] width 74 height 9
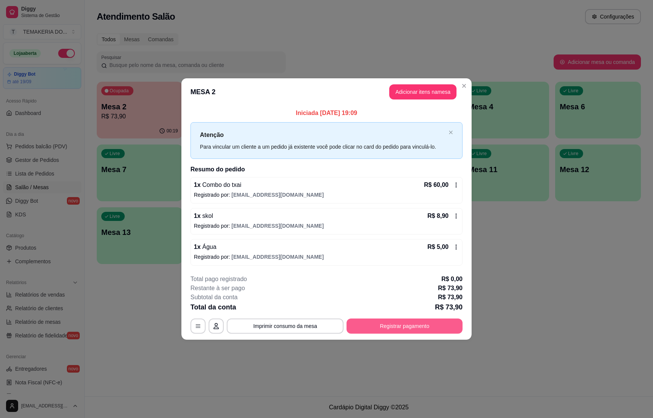
click at [398, 326] on button "Registrar pagamento" at bounding box center [405, 325] width 116 height 15
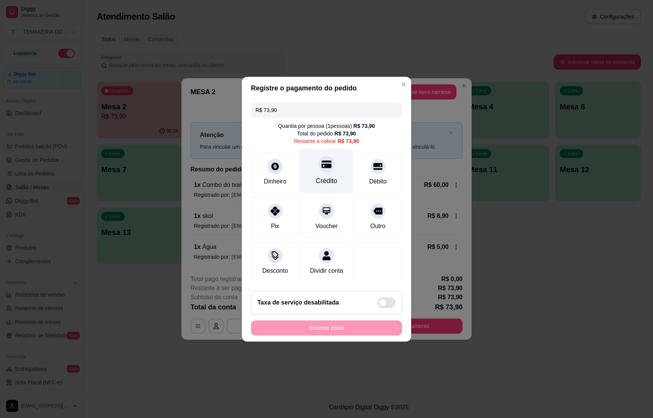
click at [321, 166] on div at bounding box center [326, 164] width 17 height 17
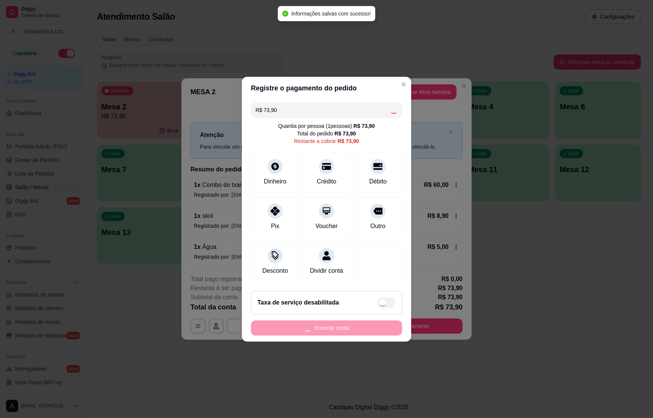
type input "R$ 0,00"
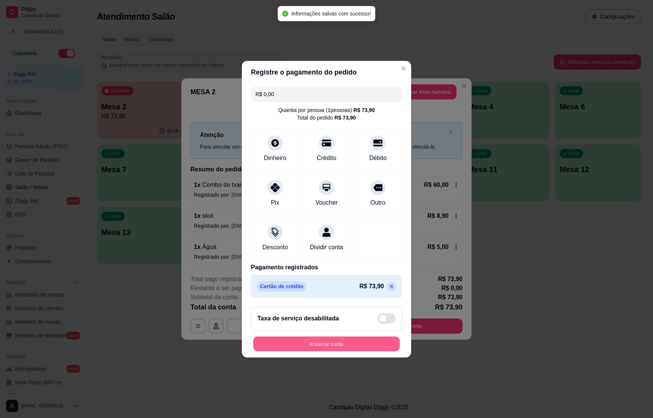
click at [327, 349] on button "Encerrar conta" at bounding box center [326, 343] width 147 height 15
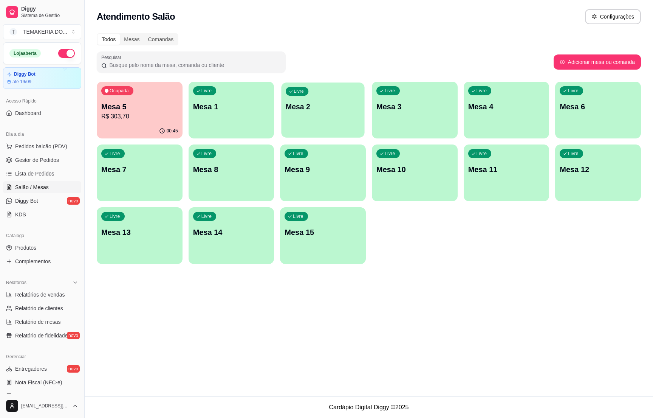
click at [339, 107] on p "Mesa 2" at bounding box center [323, 107] width 74 height 10
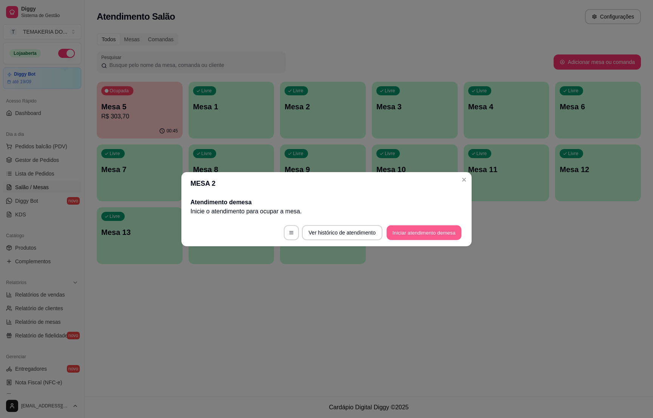
click at [414, 235] on button "Iniciar atendimento de mesa" at bounding box center [424, 232] width 75 height 15
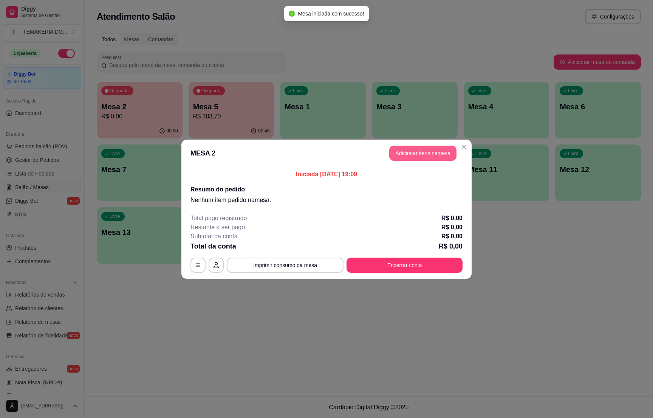
click at [409, 154] on button "Adicionar itens na mesa" at bounding box center [423, 153] width 67 height 15
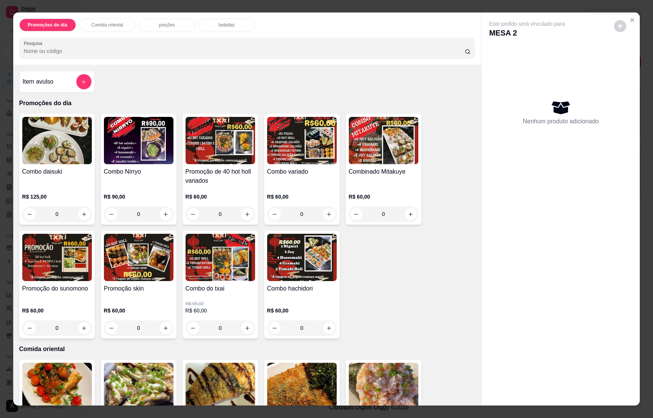
scroll to position [57, 0]
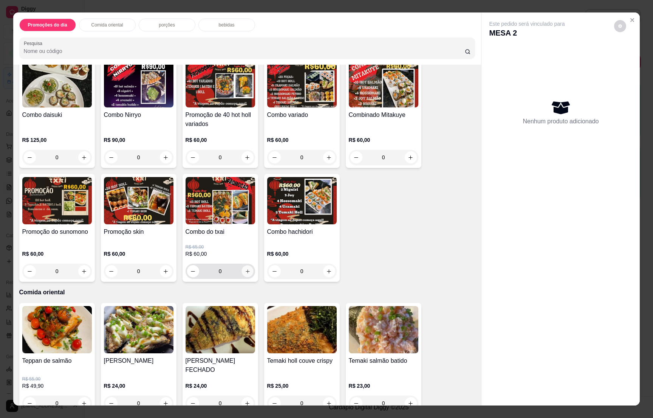
click at [245, 273] on icon "increase-product-quantity" at bounding box center [248, 272] width 6 height 6
type input "1"
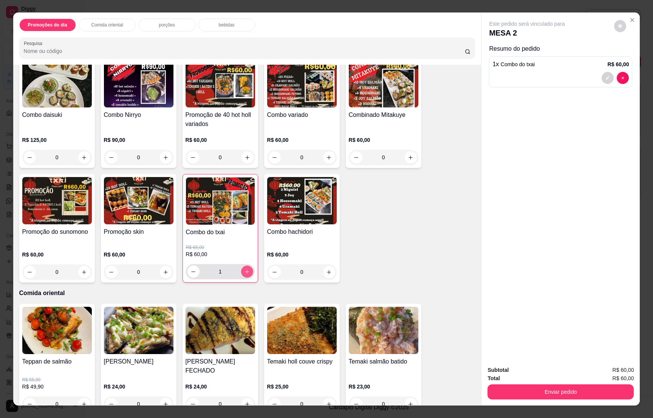
scroll to position [170, 0]
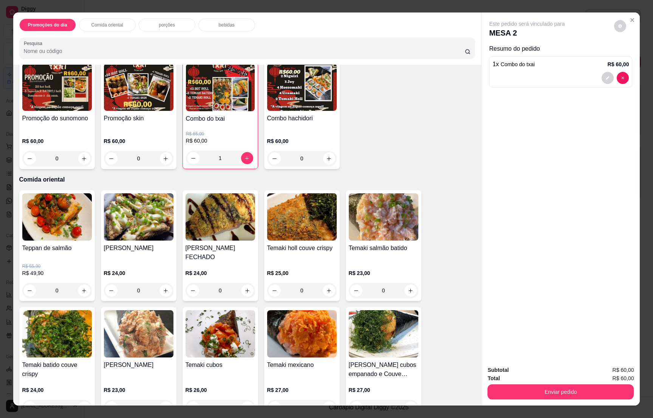
click at [219, 21] on div "bebidas" at bounding box center [227, 25] width 57 height 13
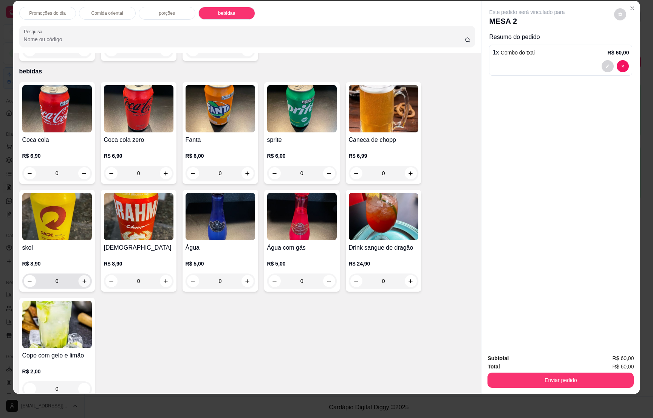
click at [81, 278] on icon "increase-product-quantity" at bounding box center [84, 281] width 6 height 6
type input "1"
click at [245, 279] on icon "increase-product-quantity" at bounding box center [248, 282] width 6 height 6
type input "1"
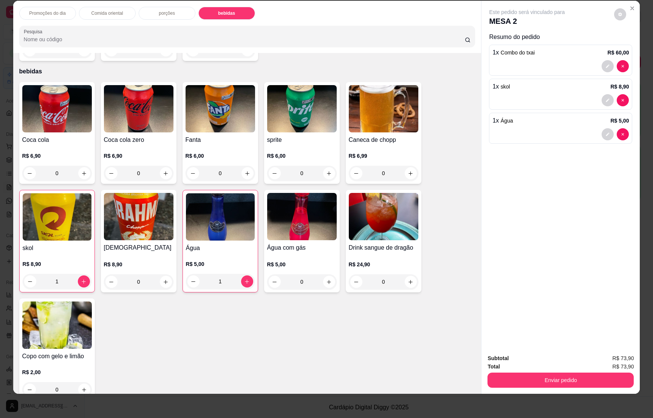
click at [567, 394] on div "Promoções do dia Comida oriental porções bebidas Pesquisa Item avulso Promoções…" at bounding box center [326, 209] width 653 height 418
click at [567, 382] on button "Enviar pedido" at bounding box center [561, 379] width 146 height 15
click at [551, 358] on button "Não registrar e enviar pedido" at bounding box center [535, 361] width 76 height 14
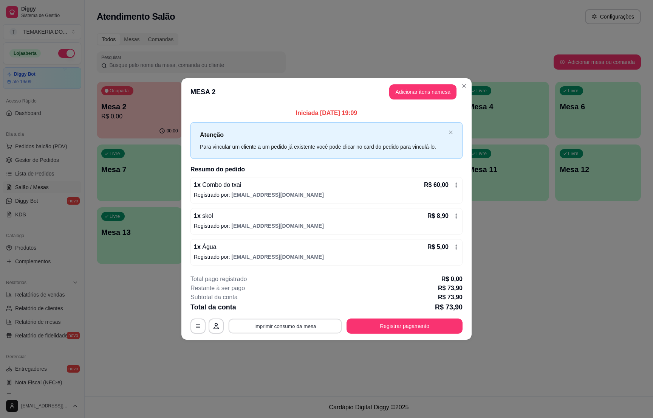
click at [304, 329] on button "Imprimir consumo da mesa" at bounding box center [285, 326] width 113 height 15
click at [273, 324] on button "Imprimir consumo da mesa" at bounding box center [285, 325] width 117 height 15
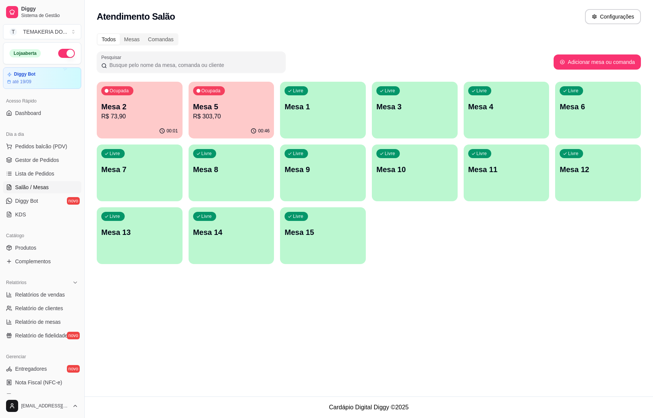
click at [132, 124] on div "00:01" at bounding box center [140, 131] width 86 height 15
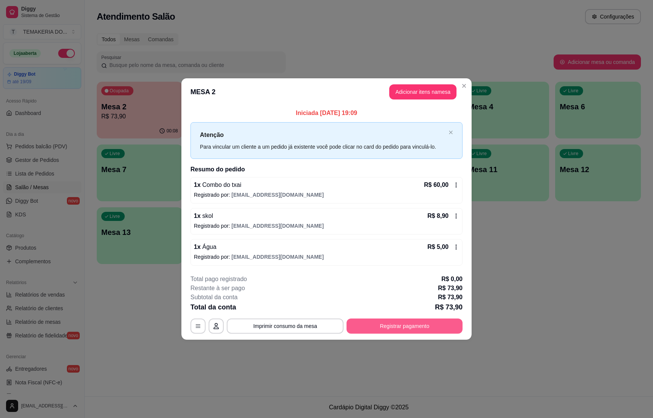
click at [383, 329] on button "Registrar pagamento" at bounding box center [405, 325] width 116 height 15
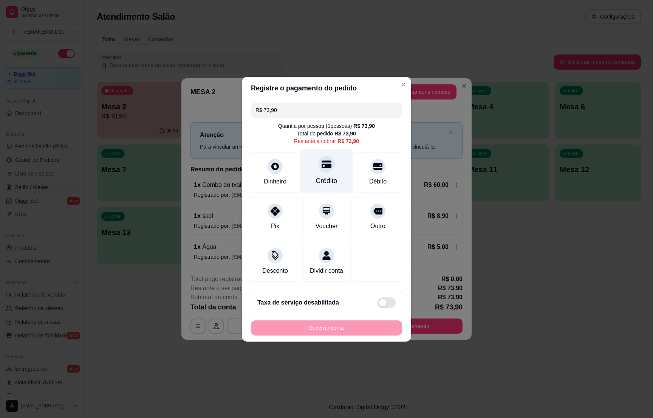
click at [341, 156] on div "Crédito" at bounding box center [326, 171] width 53 height 44
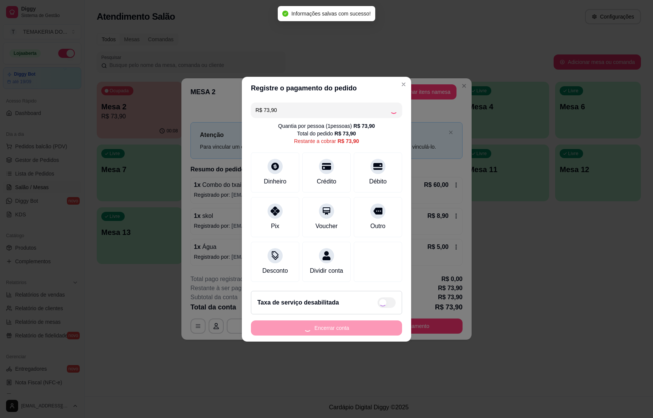
type input "R$ 0,00"
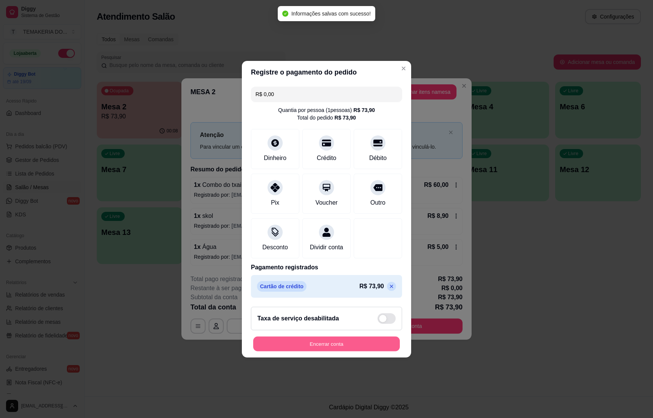
click at [327, 346] on button "Encerrar conta" at bounding box center [326, 343] width 147 height 15
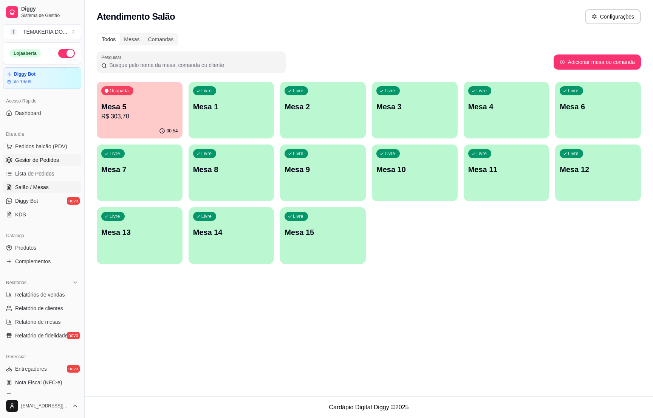
click at [33, 163] on span "Gestor de Pedidos" at bounding box center [37, 160] width 44 height 8
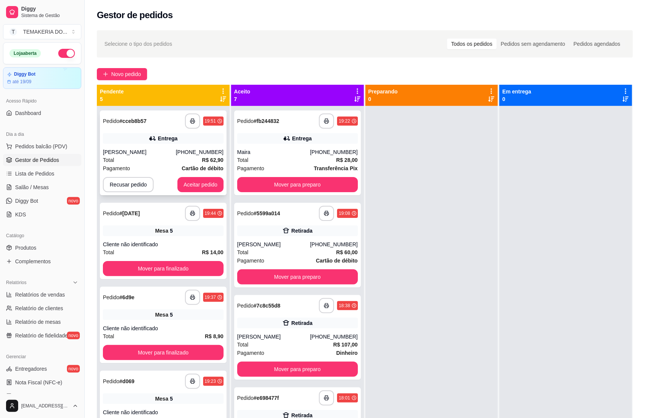
click at [164, 152] on div "[PERSON_NAME]" at bounding box center [139, 152] width 73 height 8
click at [121, 185] on button "Recusar pedido" at bounding box center [128, 184] width 51 height 15
click at [142, 166] on button "Sim" at bounding box center [148, 165] width 30 height 15
click at [7, 188] on icon at bounding box center [9, 187] width 4 height 5
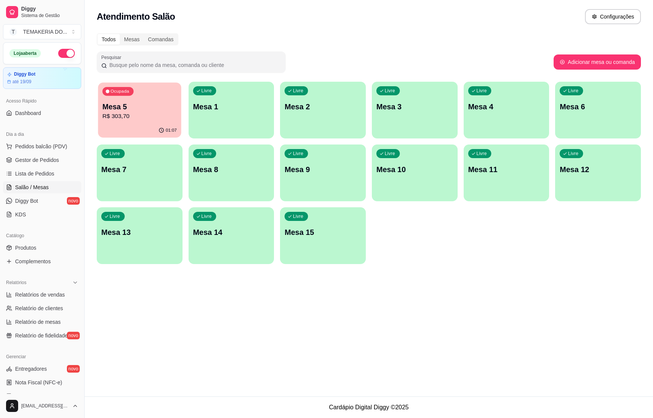
click at [143, 117] on p "R$ 303,70" at bounding box center [139, 116] width 74 height 9
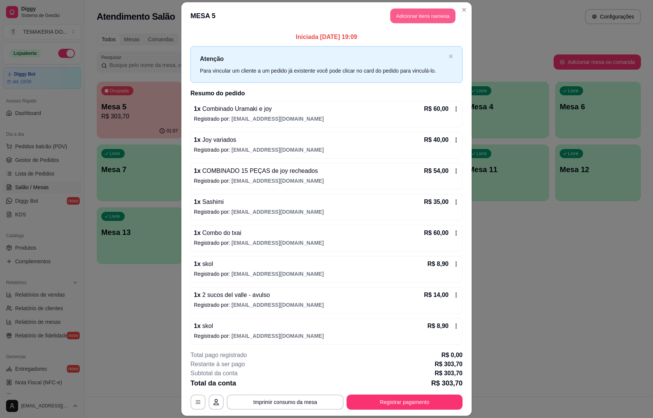
click at [408, 16] on button "Adicionar itens na mesa" at bounding box center [423, 15] width 65 height 15
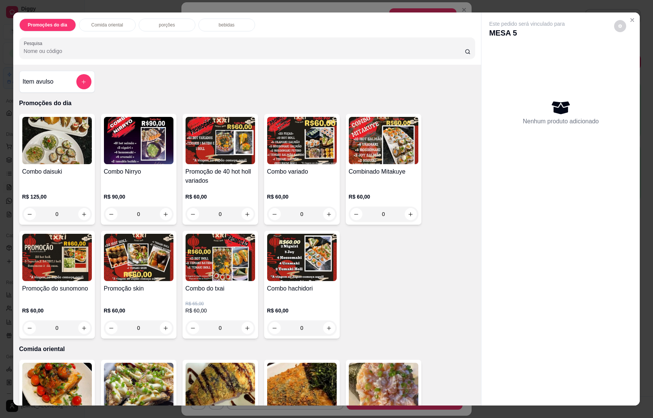
click at [210, 19] on div "bebidas" at bounding box center [227, 25] width 57 height 13
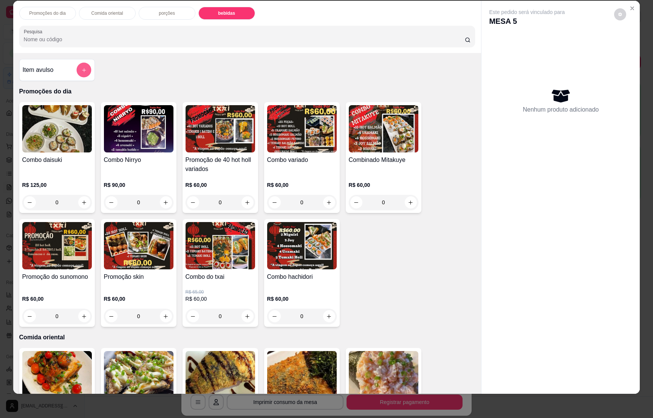
click at [80, 65] on button "add-separate-item" at bounding box center [83, 70] width 15 height 15
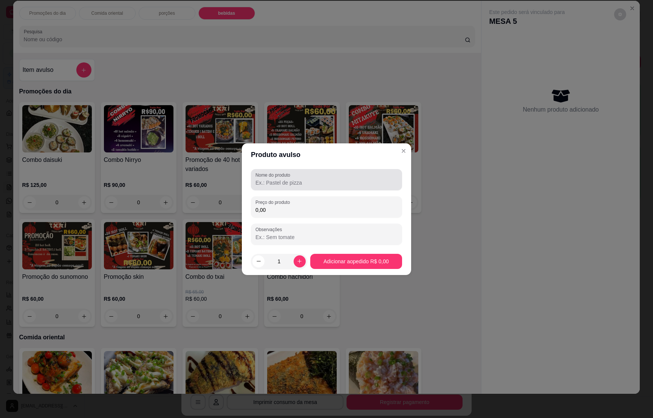
click at [275, 175] on label "Nome do produto" at bounding box center [274, 175] width 37 height 6
click at [275, 179] on input "Nome do produto" at bounding box center [327, 183] width 142 height 8
click at [275, 180] on input "Nome do produto" at bounding box center [327, 183] width 142 height 8
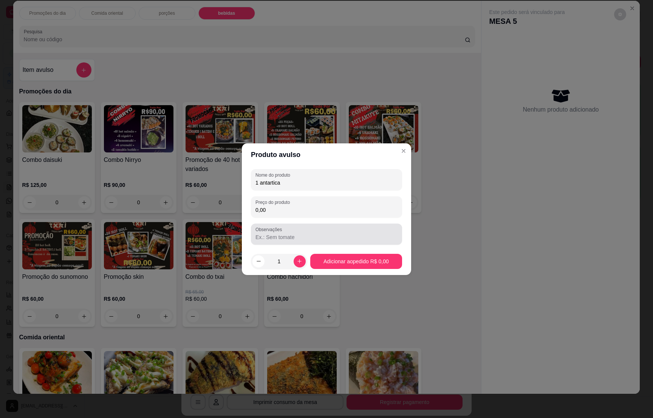
type input "1 antartica"
click at [294, 219] on div "Nome do produto 1 antartica Preço do produto 0,00 Observações" at bounding box center [326, 207] width 151 height 76
click at [294, 208] on input "0,00" at bounding box center [327, 210] width 142 height 8
type input "8,90"
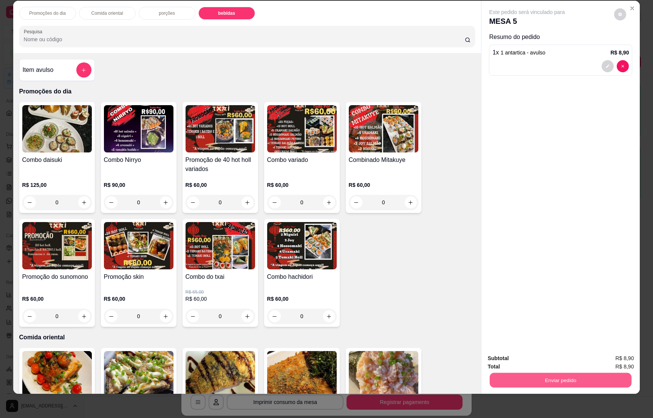
click at [568, 379] on button "Enviar pedido" at bounding box center [561, 379] width 142 height 15
click at [552, 358] on button "Não registrar e enviar pedido" at bounding box center [534, 361] width 79 height 14
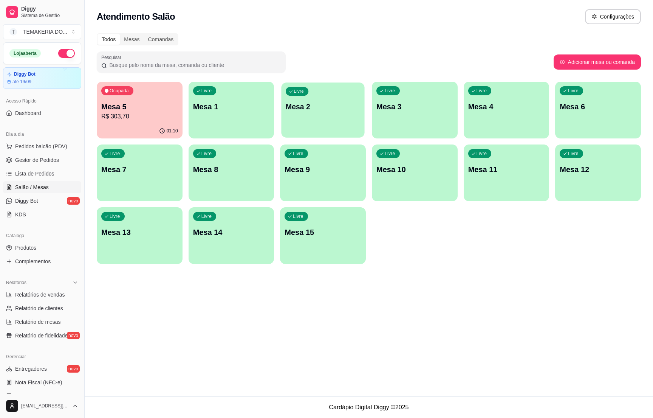
click at [292, 113] on div "Livre Mesa 2" at bounding box center [323, 105] width 83 height 46
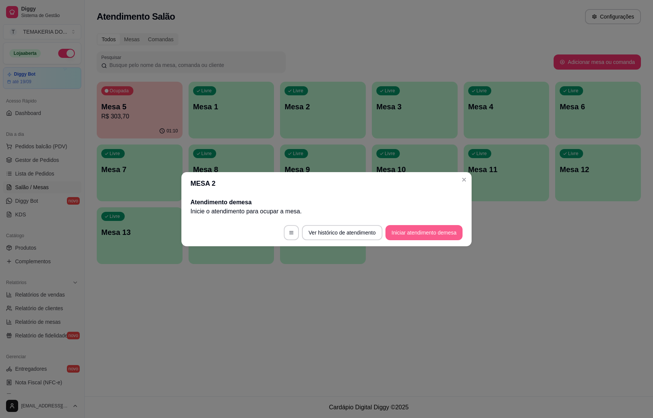
click at [411, 240] on footer "Ver histórico de atendimento Iniciar atendimento de mesa" at bounding box center [327, 232] width 290 height 27
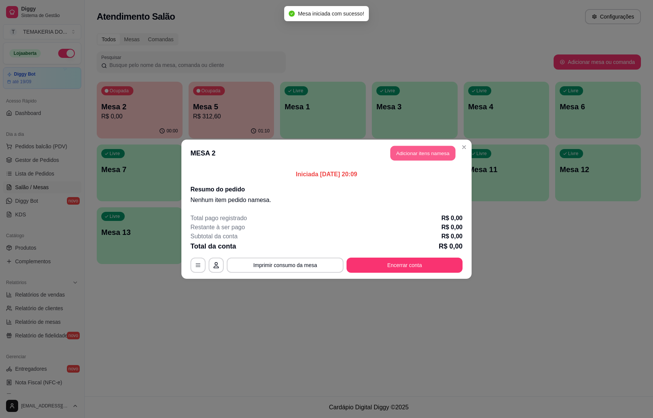
click at [403, 154] on button "Adicionar itens na mesa" at bounding box center [423, 153] width 65 height 15
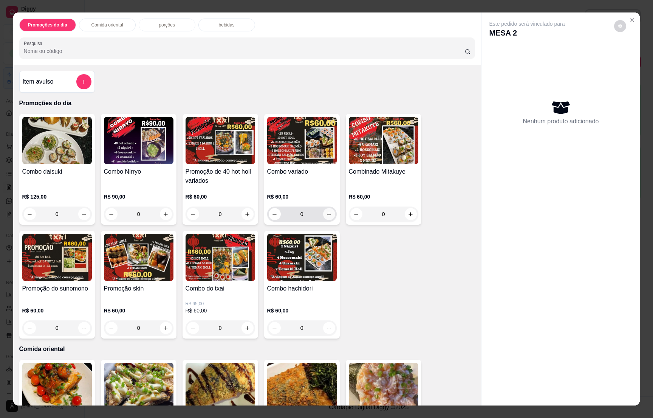
click at [323, 212] on button "increase-product-quantity" at bounding box center [329, 214] width 12 height 12
type input "1"
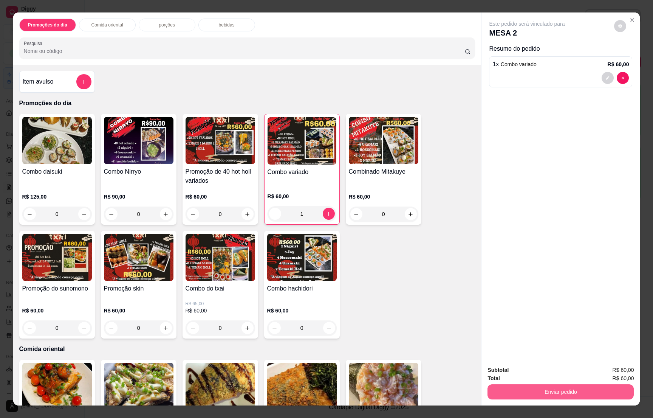
click at [545, 392] on button "Enviar pedido" at bounding box center [561, 391] width 146 height 15
click at [542, 370] on button "Não registrar e enviar pedido" at bounding box center [535, 373] width 76 height 14
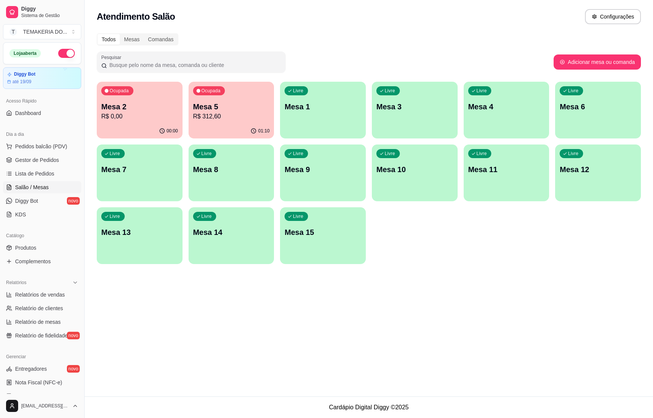
click at [307, 121] on div "Livre Mesa 1" at bounding box center [323, 106] width 86 height 48
click at [433, 108] on p "Mesa 3" at bounding box center [415, 106] width 77 height 11
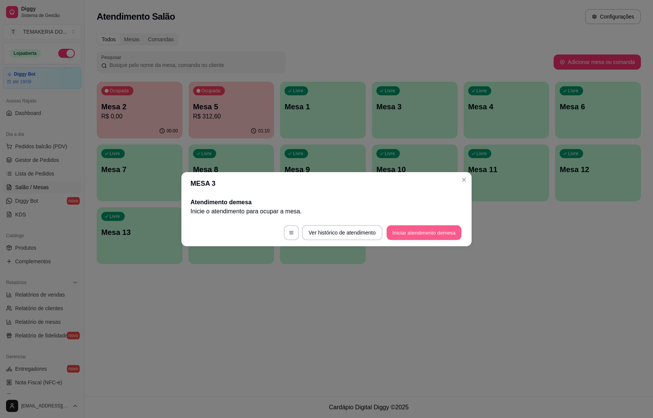
click at [407, 231] on button "Iniciar atendimento de mesa" at bounding box center [424, 232] width 75 height 15
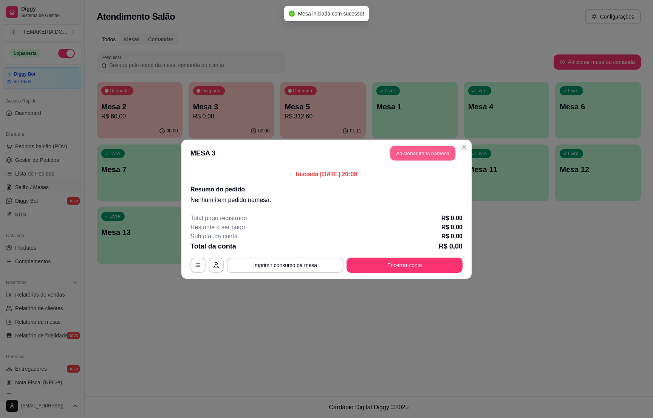
click at [399, 153] on button "Adicionar itens na mesa" at bounding box center [423, 153] width 65 height 15
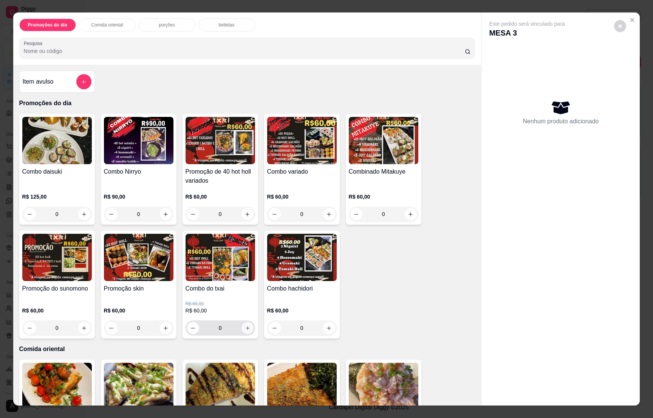
click at [245, 326] on icon "increase-product-quantity" at bounding box center [248, 328] width 6 height 6
type input "1"
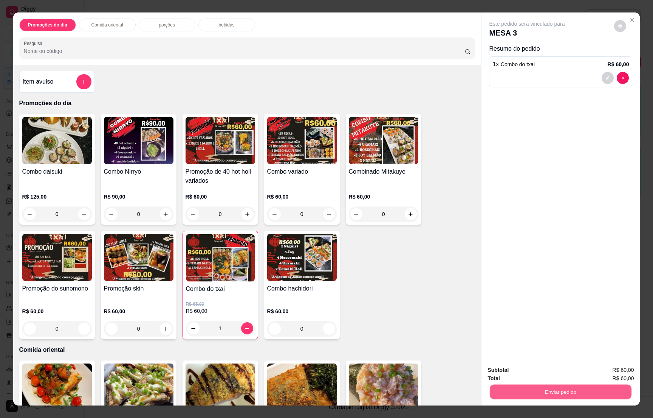
click at [531, 391] on button "Enviar pedido" at bounding box center [561, 391] width 142 height 15
click at [534, 369] on button "Não registrar e enviar pedido" at bounding box center [535, 373] width 76 height 14
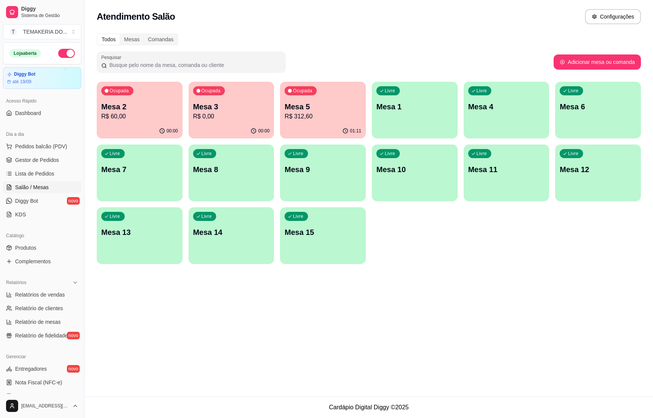
click at [489, 118] on div "Livre Mesa 4" at bounding box center [507, 106] width 86 height 48
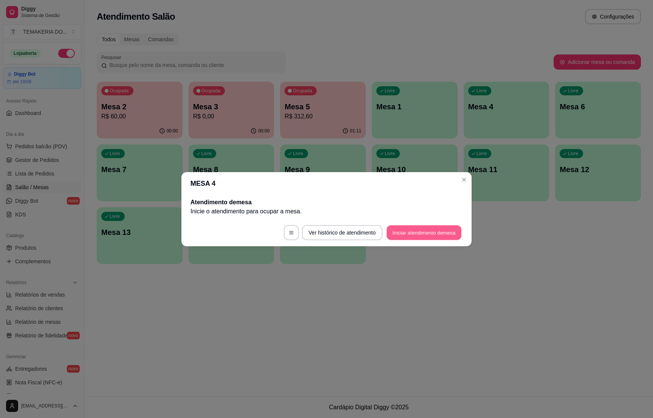
click at [422, 233] on button "Iniciar atendimento de mesa" at bounding box center [424, 232] width 75 height 15
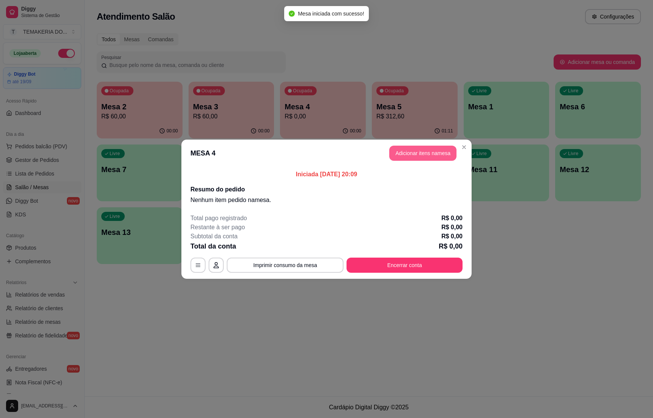
click at [399, 152] on button "Adicionar itens na mesa" at bounding box center [423, 153] width 67 height 15
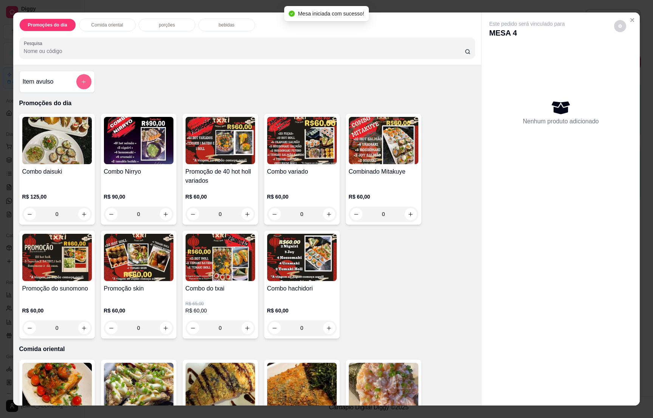
click at [83, 79] on button "add-separate-item" at bounding box center [83, 81] width 15 height 15
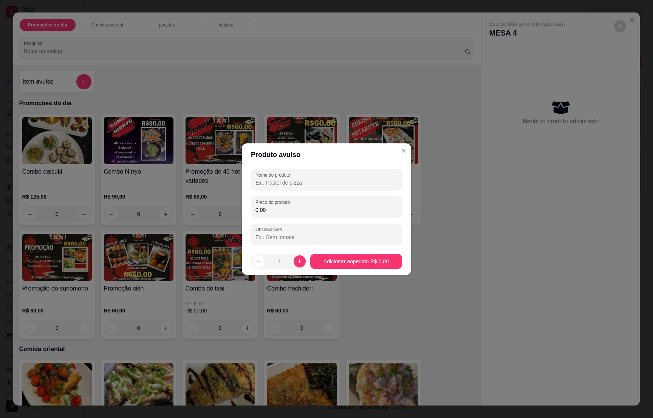
click at [271, 182] on input "Nome do produto" at bounding box center [327, 183] width 142 height 8
type input "1 [PERSON_NAME]"
click at [276, 206] on input "0,00" at bounding box center [327, 210] width 142 height 8
type input "190,00"
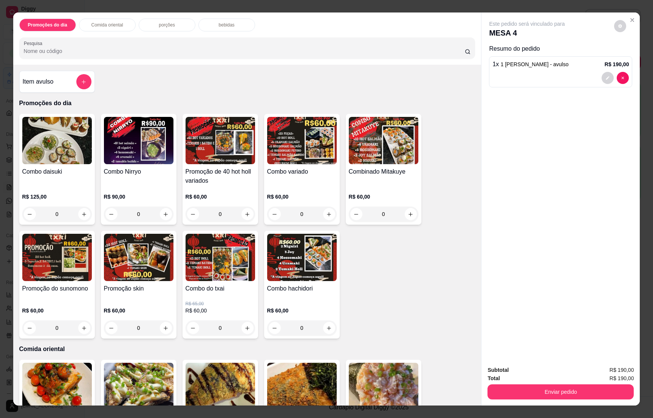
click at [557, 382] on div "Enviar pedido" at bounding box center [561, 390] width 146 height 17
click at [222, 30] on div "bebidas" at bounding box center [227, 25] width 57 height 13
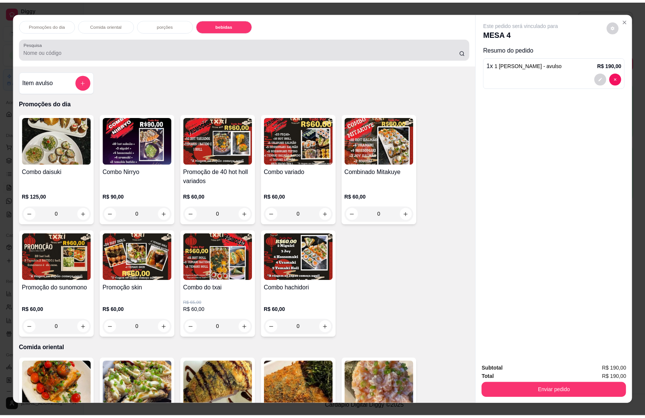
scroll to position [12, 0]
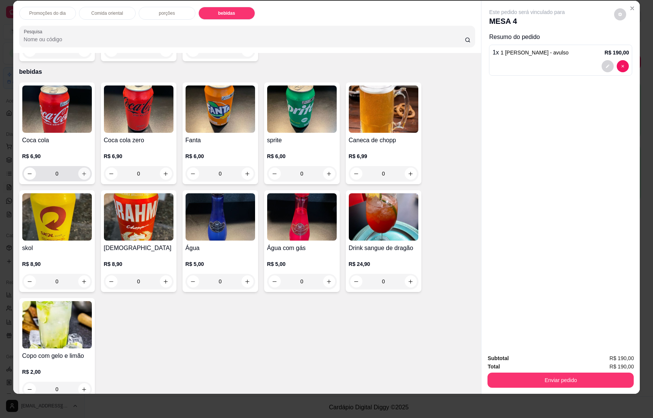
click at [81, 171] on icon "increase-product-quantity" at bounding box center [84, 174] width 6 height 6
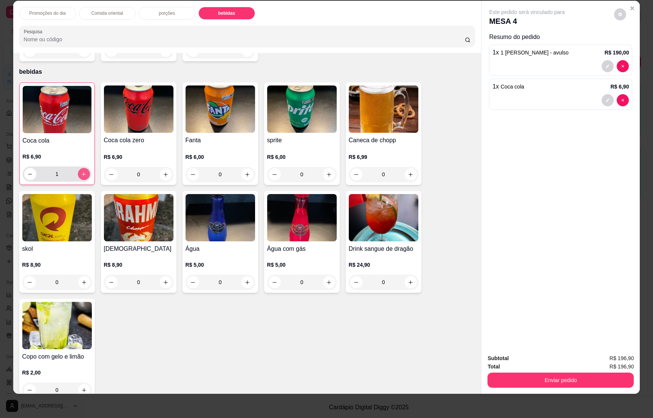
click at [81, 171] on icon "increase-product-quantity" at bounding box center [84, 174] width 6 height 6
type input "2"
click at [245, 172] on icon "increase-product-quantity" at bounding box center [248, 175] width 6 height 6
type input "1"
click at [27, 171] on icon "decrease-product-quantity" at bounding box center [30, 174] width 6 height 6
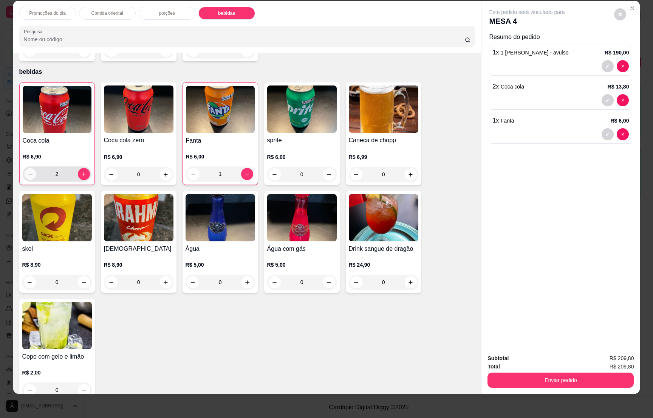
type input "1"
click at [326, 279] on icon "increase-product-quantity" at bounding box center [329, 282] width 6 height 6
type input "1"
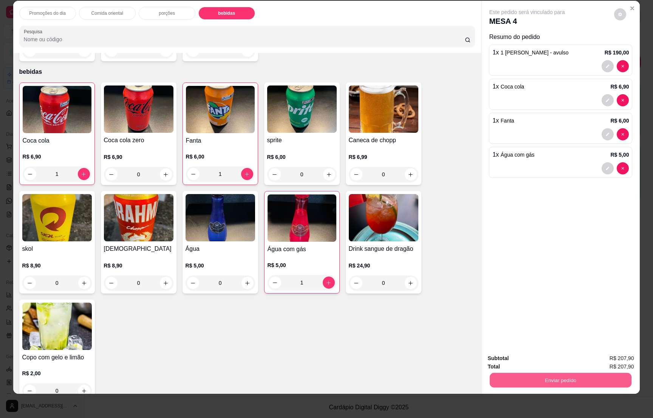
click at [569, 377] on button "Enviar pedido" at bounding box center [561, 379] width 142 height 15
click at [558, 362] on button "Não registrar e enviar pedido" at bounding box center [535, 361] width 76 height 14
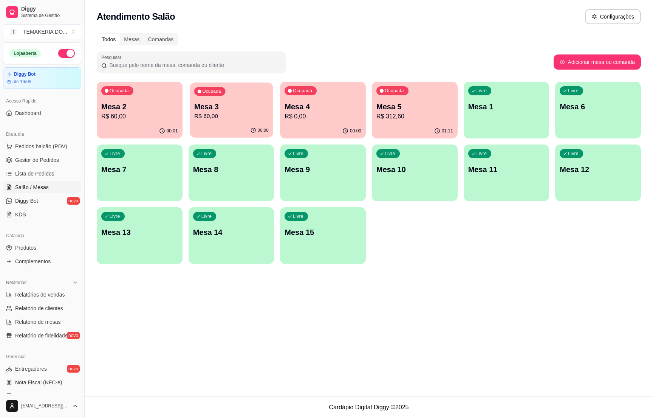
click at [198, 110] on p "Mesa 3" at bounding box center [231, 107] width 74 height 10
click at [155, 116] on p "R$ 60,00" at bounding box center [139, 116] width 74 height 9
click at [44, 161] on span "Gestor de Pedidos" at bounding box center [37, 160] width 44 height 8
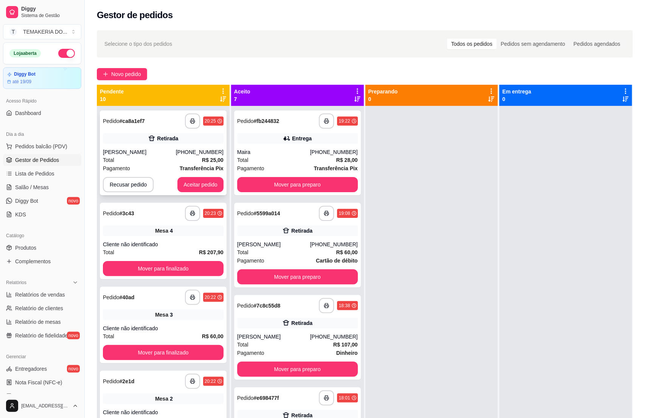
click at [164, 159] on div "Total R$ 25,00" at bounding box center [163, 160] width 121 height 8
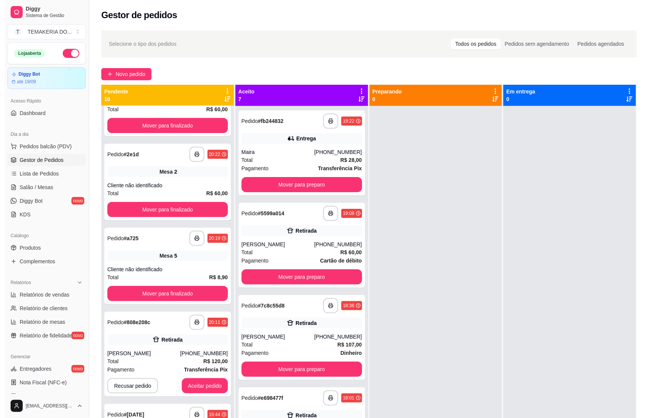
scroll to position [340, 0]
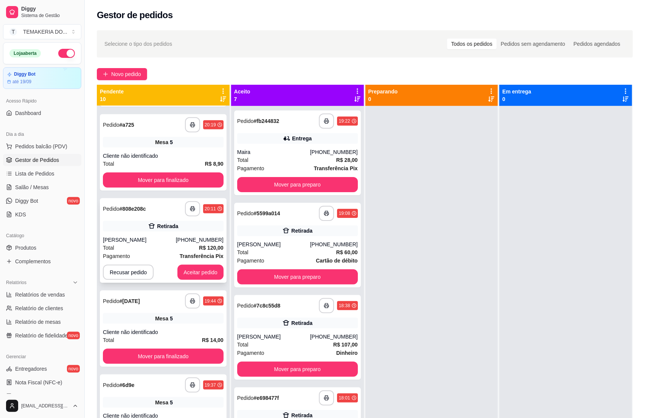
click at [151, 239] on div "[PERSON_NAME]" at bounding box center [139, 240] width 73 height 8
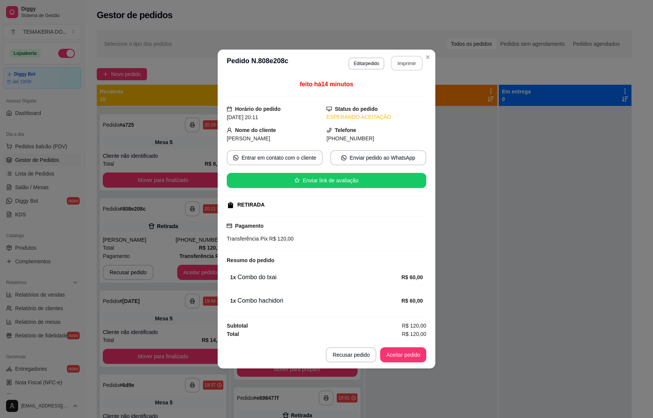
click at [403, 65] on button "Imprimir" at bounding box center [407, 63] width 32 height 15
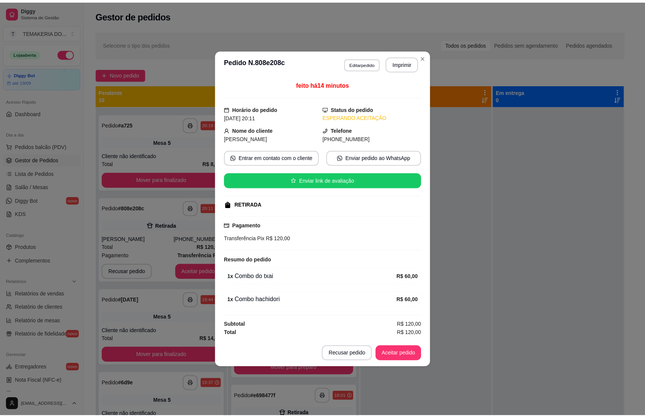
scroll to position [0, 0]
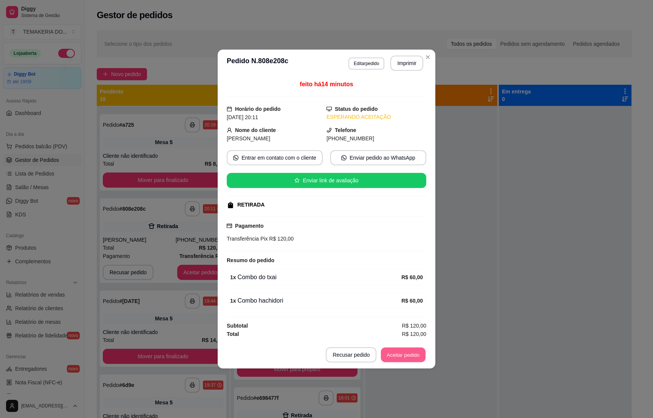
click at [395, 354] on button "Aceitar pedido" at bounding box center [403, 355] width 45 height 15
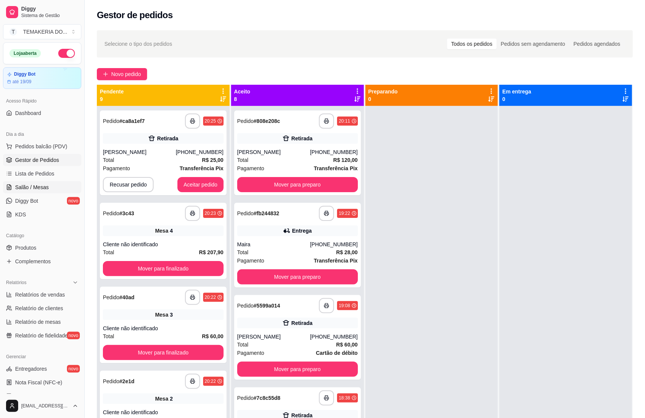
click at [23, 191] on span "Salão / Mesas" at bounding box center [32, 187] width 34 height 8
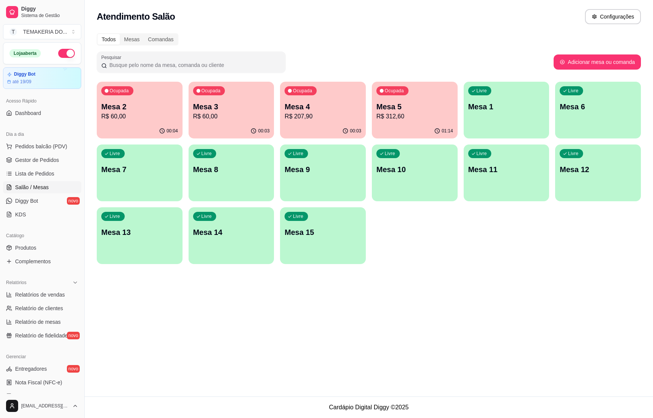
click at [161, 118] on p "R$ 60,00" at bounding box center [139, 116] width 77 height 9
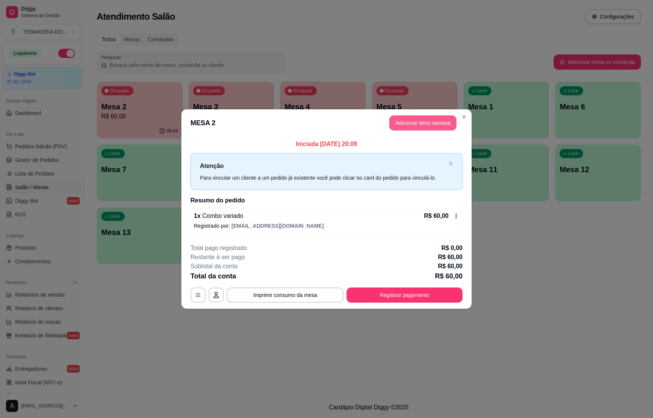
click at [412, 124] on button "Adicionar itens na mesa" at bounding box center [423, 122] width 67 height 15
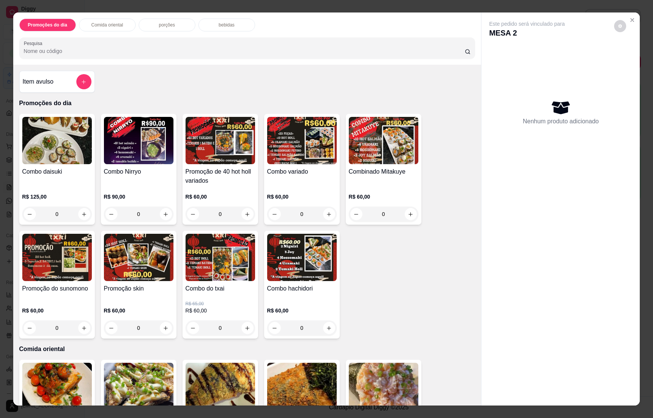
click at [219, 24] on p "bebidas" at bounding box center [227, 25] width 16 height 6
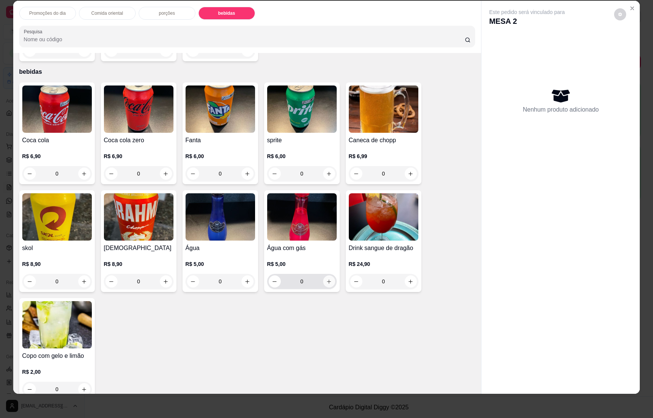
click at [326, 279] on icon "increase-product-quantity" at bounding box center [329, 282] width 6 height 6
type input "1"
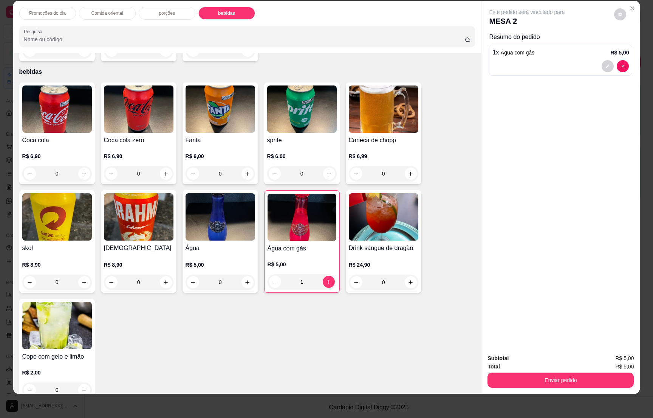
click at [546, 371] on div "Enviar pedido" at bounding box center [561, 379] width 146 height 17
click at [548, 384] on button "Enviar pedido" at bounding box center [561, 379] width 146 height 15
click at [535, 359] on button "Não registrar e enviar pedido" at bounding box center [535, 361] width 76 height 14
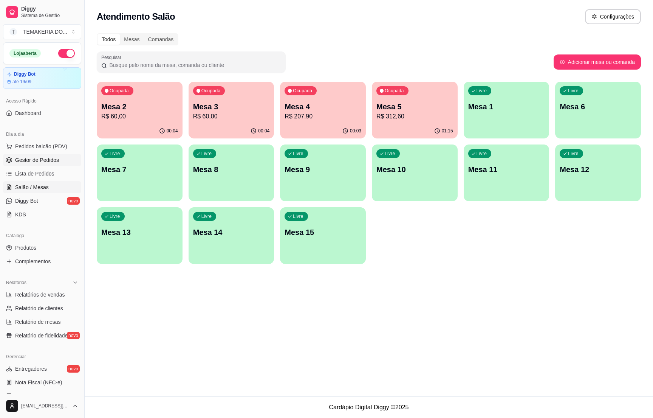
click at [48, 155] on link "Gestor de Pedidos" at bounding box center [42, 160] width 78 height 12
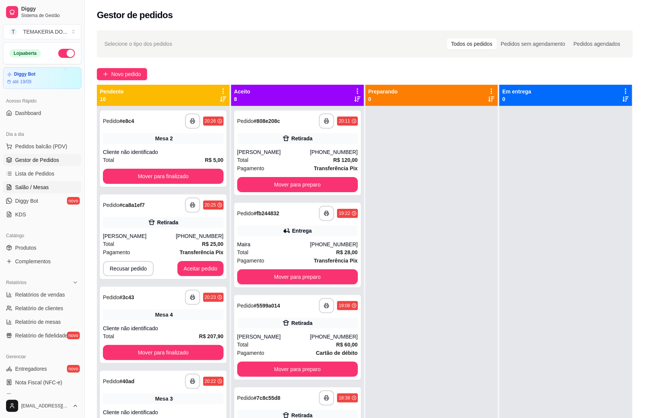
click at [33, 189] on span "Salão / Mesas" at bounding box center [32, 187] width 34 height 8
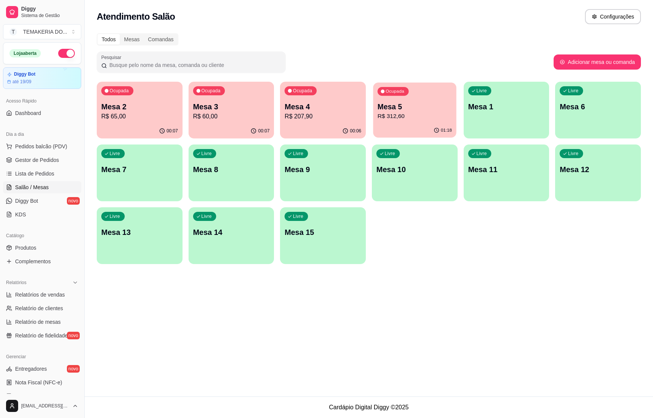
click at [419, 116] on p "R$ 312,60" at bounding box center [415, 116] width 74 height 9
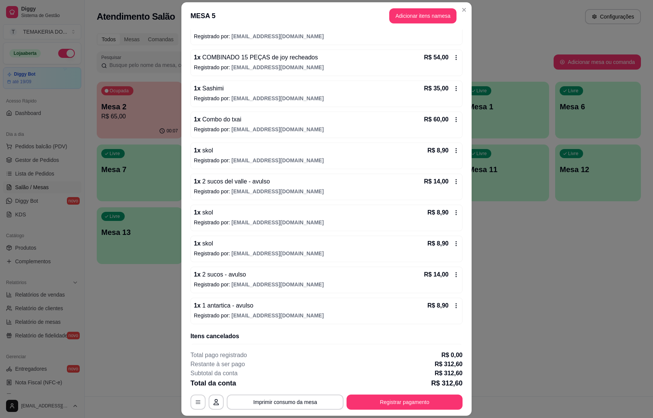
scroll to position [143, 0]
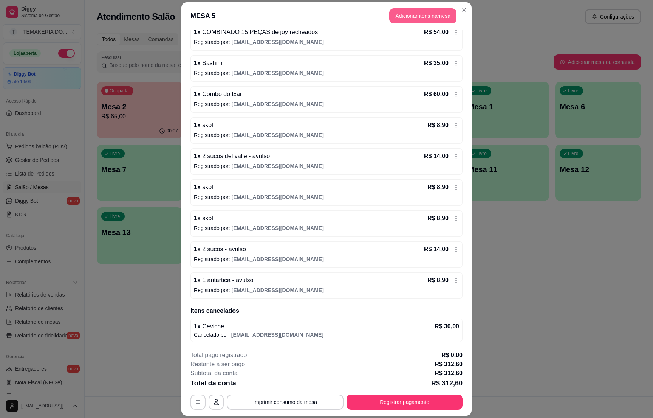
click at [414, 8] on button "Adicionar itens na mesa" at bounding box center [423, 15] width 67 height 15
click at [394, 17] on button "Adicionar itens na mesa" at bounding box center [423, 15] width 65 height 15
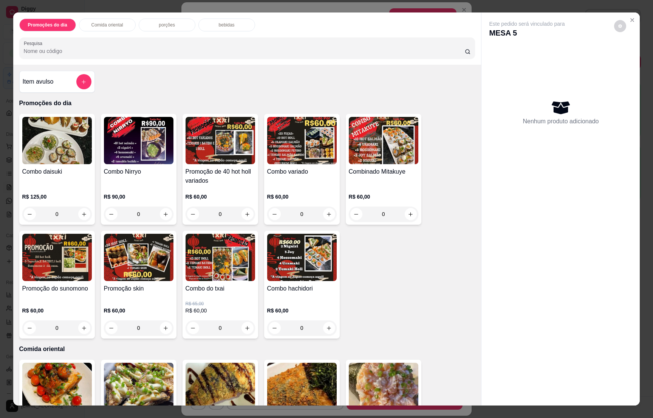
click at [219, 25] on p "bebidas" at bounding box center [227, 25] width 16 height 6
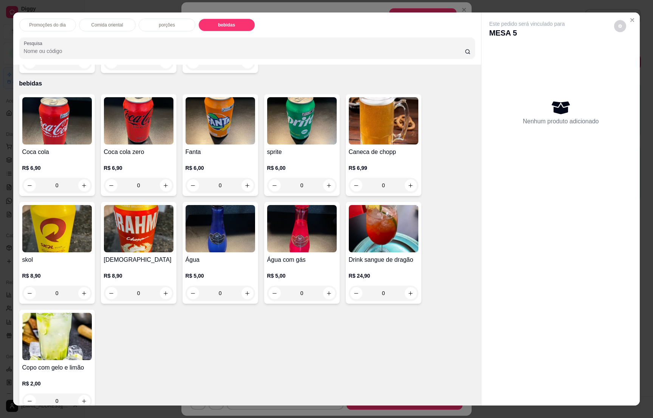
scroll to position [12, 0]
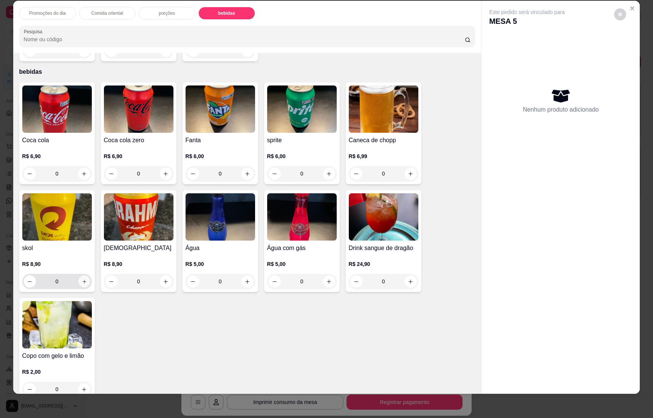
click at [78, 276] on button "increase-product-quantity" at bounding box center [84, 282] width 12 height 12
type input "1"
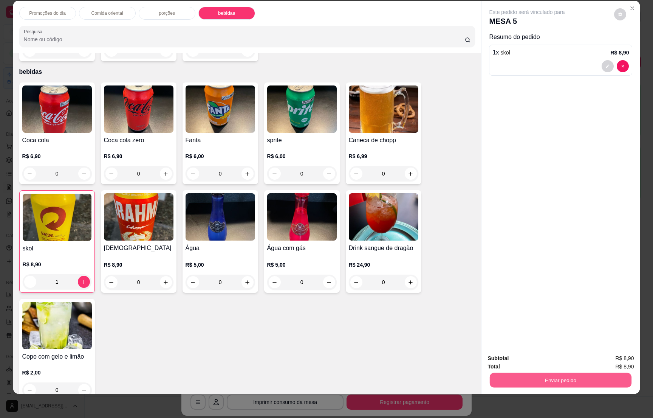
click at [532, 376] on button "Enviar pedido" at bounding box center [561, 379] width 142 height 15
click at [528, 363] on button "Não registrar e enviar pedido" at bounding box center [534, 361] width 79 height 14
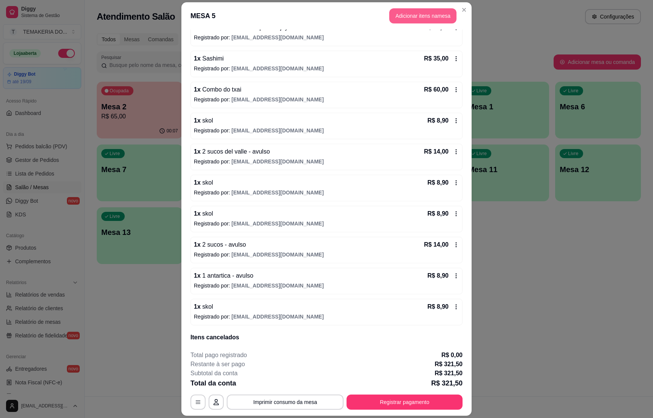
click at [395, 13] on button "Adicionar itens na mesa" at bounding box center [423, 15] width 67 height 15
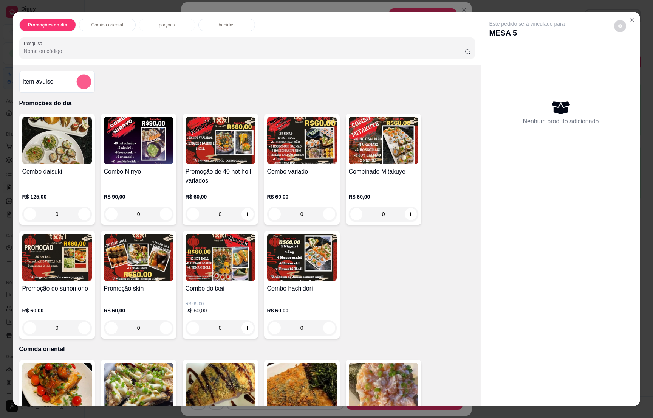
click at [76, 79] on button "add-separate-item" at bounding box center [83, 81] width 15 height 15
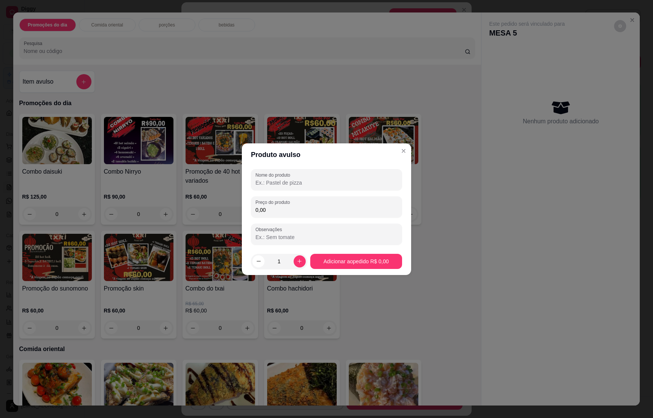
click at [282, 180] on input "Nome do produto" at bounding box center [327, 183] width 142 height 8
type input "2 cookies"
click at [270, 205] on label "Preço do produto" at bounding box center [274, 202] width 37 height 6
click at [270, 206] on input "0,00" at bounding box center [327, 210] width 142 height 8
click at [270, 205] on label "Preço do produto" at bounding box center [274, 202] width 37 height 6
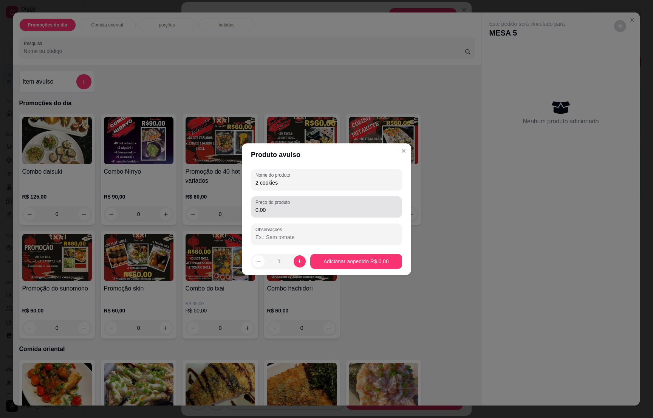
click at [270, 206] on input "0,00" at bounding box center [327, 210] width 142 height 8
click at [270, 212] on input "0,00" at bounding box center [327, 210] width 142 height 8
type input "30,00"
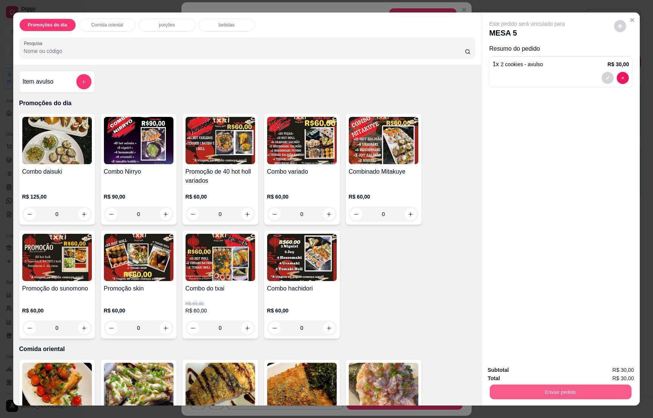
click at [560, 388] on button "Enviar pedido" at bounding box center [561, 391] width 142 height 15
click at [551, 367] on button "Não registrar e enviar pedido" at bounding box center [535, 373] width 76 height 14
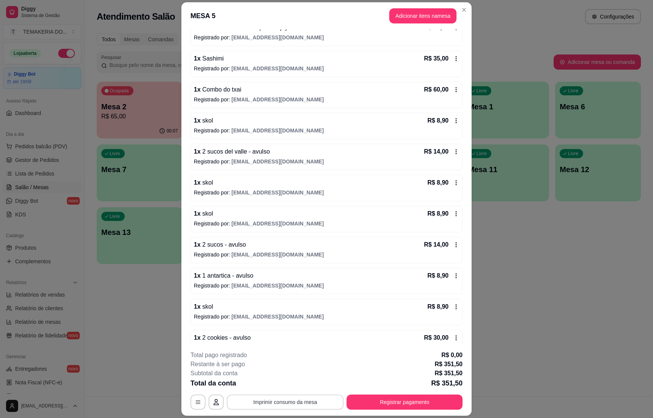
click at [301, 402] on button "Imprimir consumo da mesa" at bounding box center [285, 401] width 117 height 15
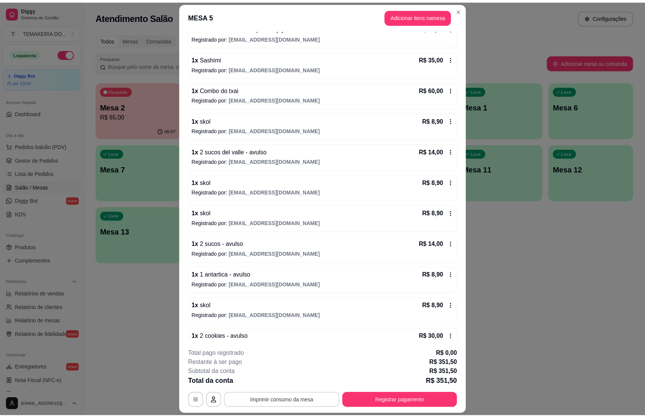
scroll to position [0, 0]
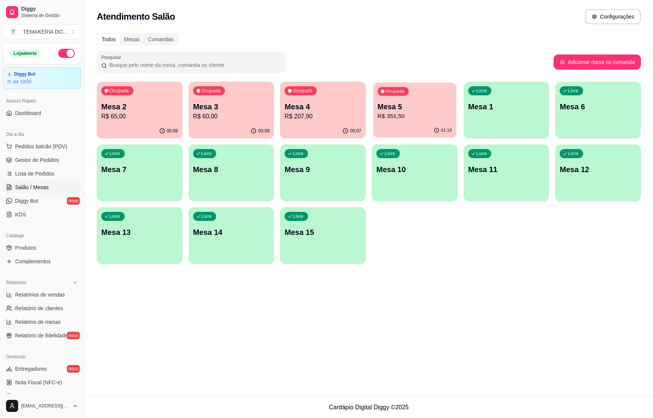
click at [412, 108] on p "Mesa 5" at bounding box center [415, 107] width 74 height 10
click at [62, 162] on link "Gestor de Pedidos" at bounding box center [42, 160] width 78 height 12
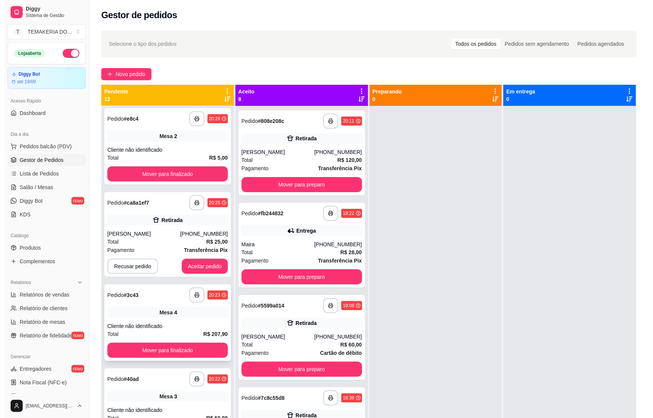
scroll to position [227, 0]
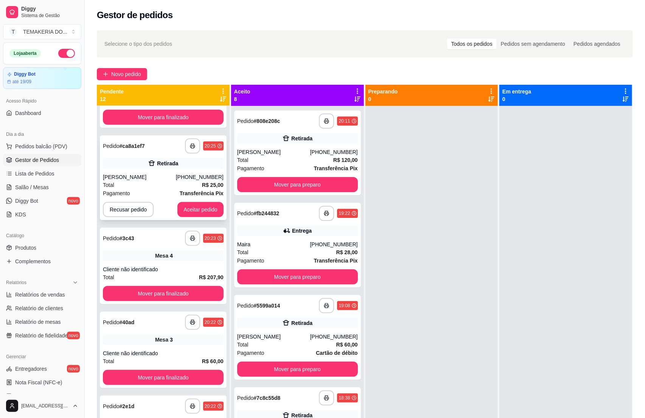
click at [163, 194] on div "Pagamento Transferência Pix" at bounding box center [163, 193] width 121 height 8
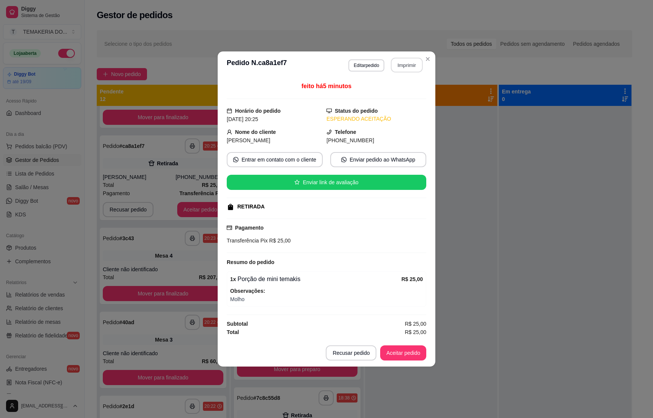
click at [410, 61] on button "Imprimir" at bounding box center [407, 65] width 32 height 15
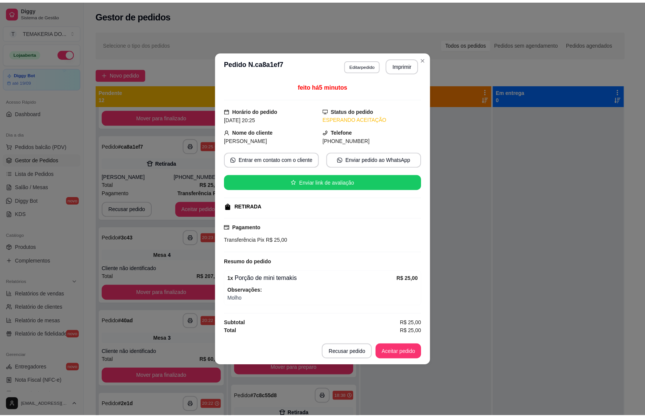
scroll to position [0, 0]
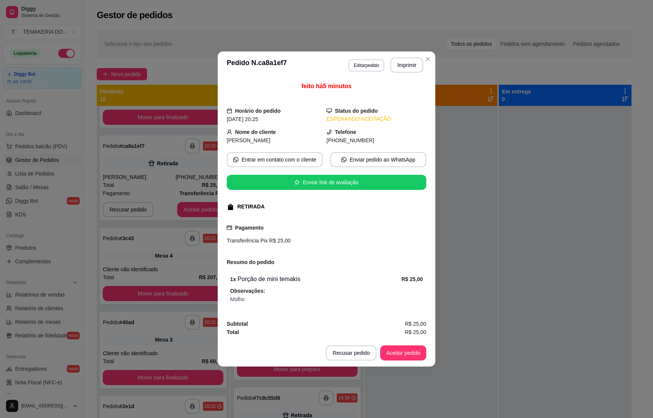
click at [399, 354] on button "Aceitar pedido" at bounding box center [403, 352] width 46 height 15
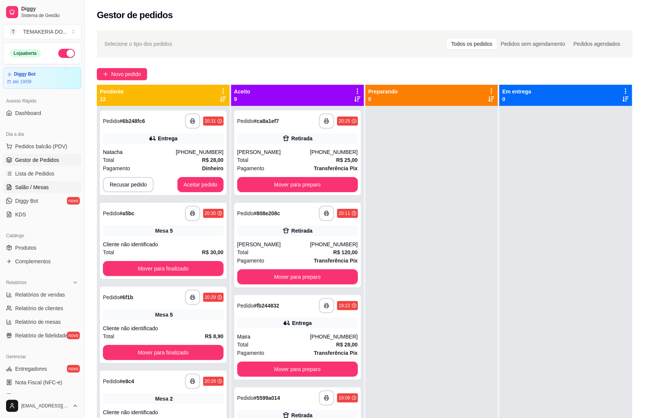
click at [28, 185] on span "Salão / Mesas" at bounding box center [32, 187] width 34 height 8
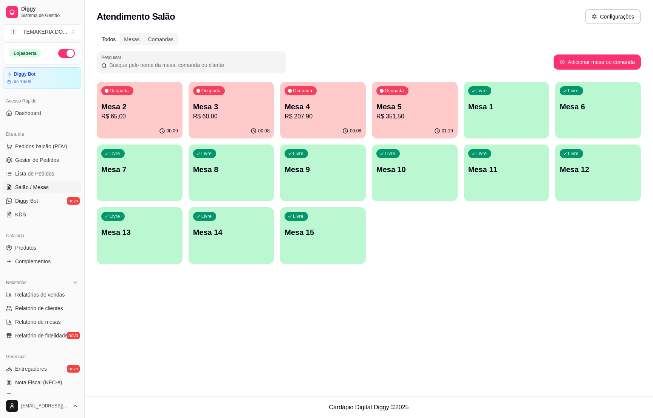
click at [409, 112] on p "R$ 351,50" at bounding box center [415, 116] width 77 height 9
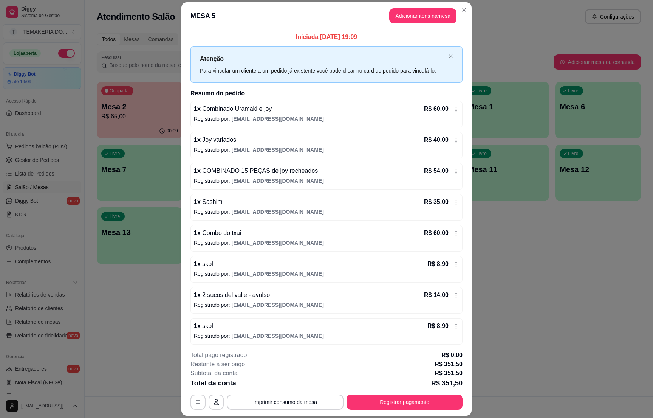
click at [393, 184] on p "Registrado por: [EMAIL_ADDRESS][DOMAIN_NAME]" at bounding box center [326, 181] width 265 height 8
click at [357, 404] on button "Registrar pagamento" at bounding box center [405, 401] width 116 height 15
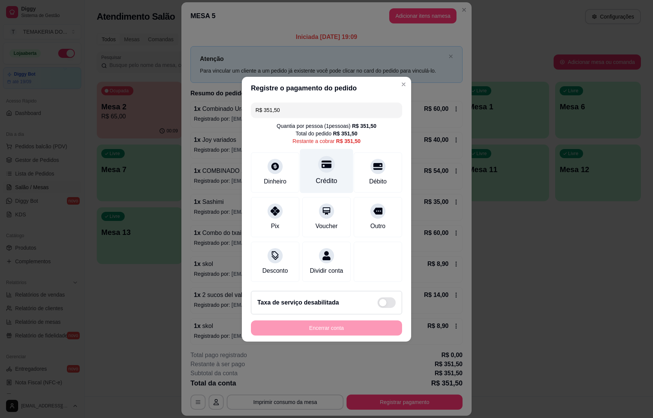
click at [313, 167] on div "Crédito" at bounding box center [326, 171] width 53 height 44
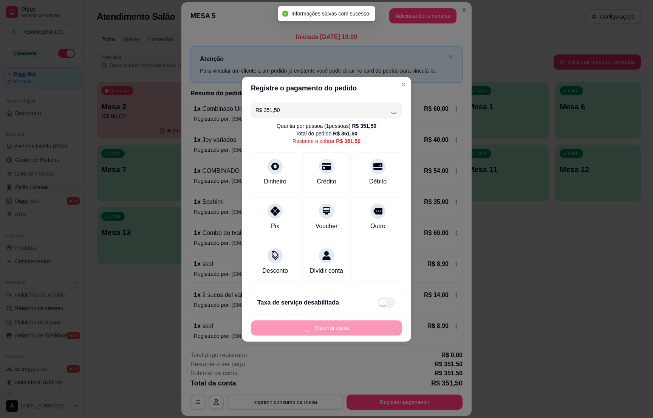
type input "R$ 0,00"
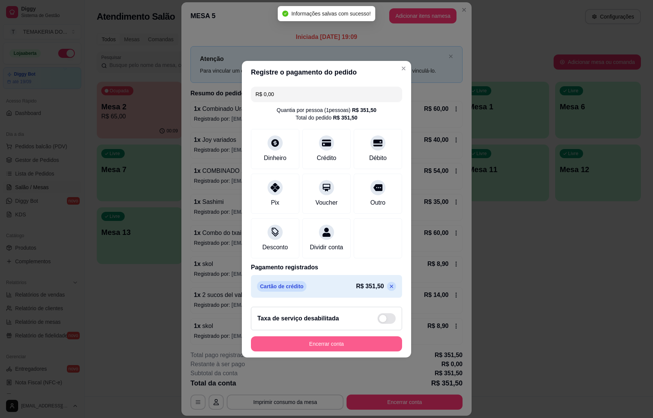
click at [310, 349] on button "Encerrar conta" at bounding box center [326, 343] width 151 height 15
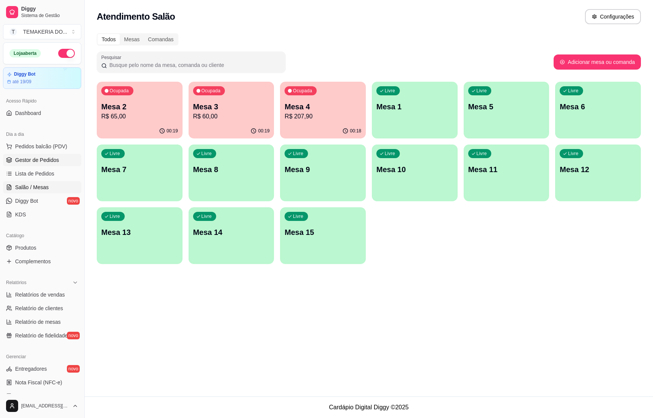
click at [42, 160] on span "Gestor de Pedidos" at bounding box center [37, 160] width 44 height 8
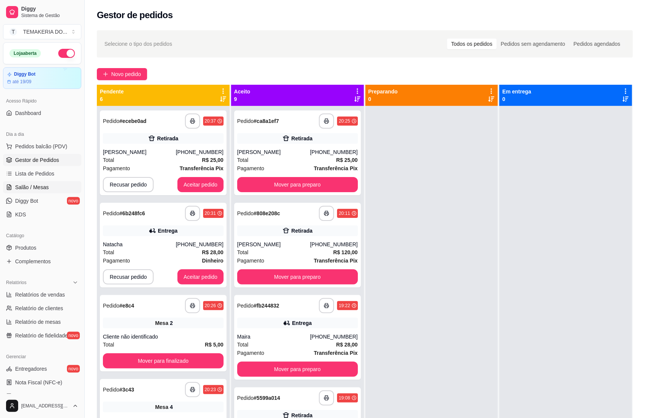
click at [32, 188] on span "Salão / Mesas" at bounding box center [32, 187] width 34 height 8
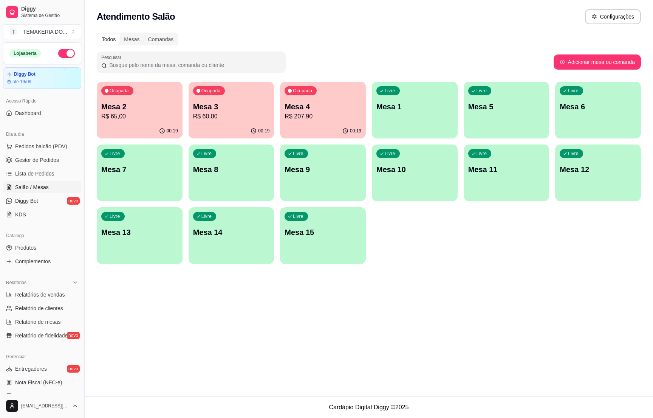
click at [212, 113] on p "R$ 60,00" at bounding box center [231, 116] width 77 height 9
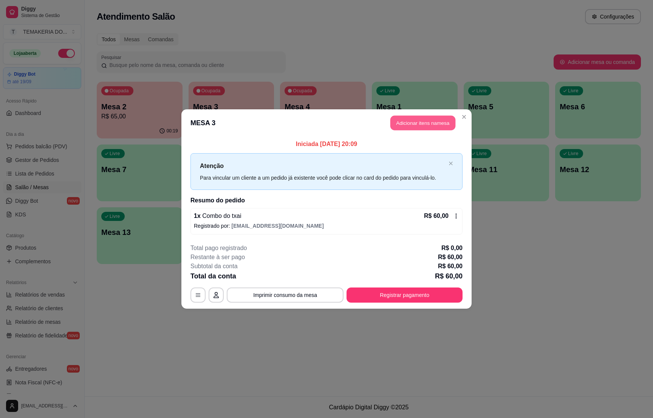
click at [410, 126] on button "Adicionar itens na mesa" at bounding box center [423, 123] width 65 height 15
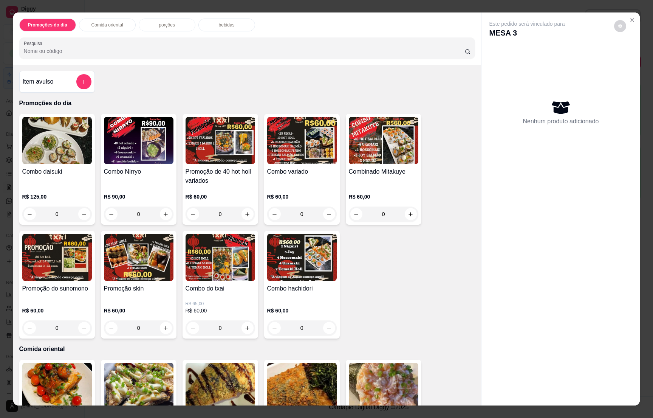
click at [219, 25] on p "bebidas" at bounding box center [227, 25] width 16 height 6
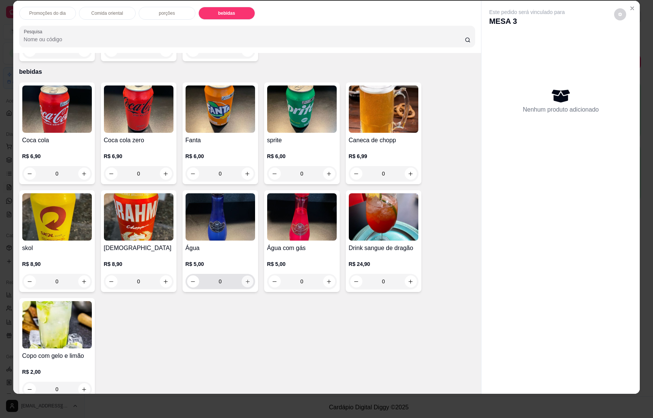
click at [245, 279] on icon "increase-product-quantity" at bounding box center [248, 282] width 6 height 6
type input "1"
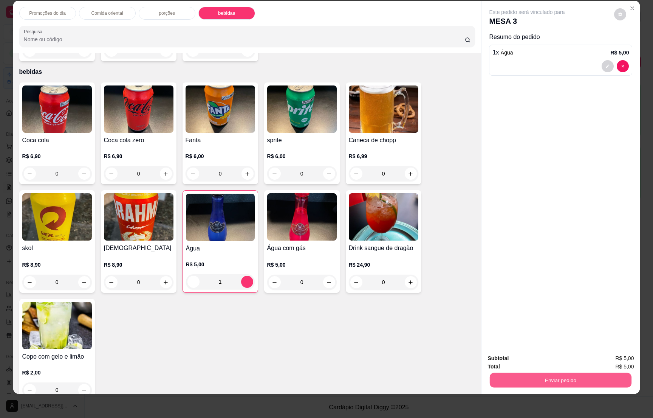
click at [532, 377] on button "Enviar pedido" at bounding box center [561, 379] width 142 height 15
click at [531, 358] on button "Não registrar e enviar pedido" at bounding box center [534, 361] width 79 height 14
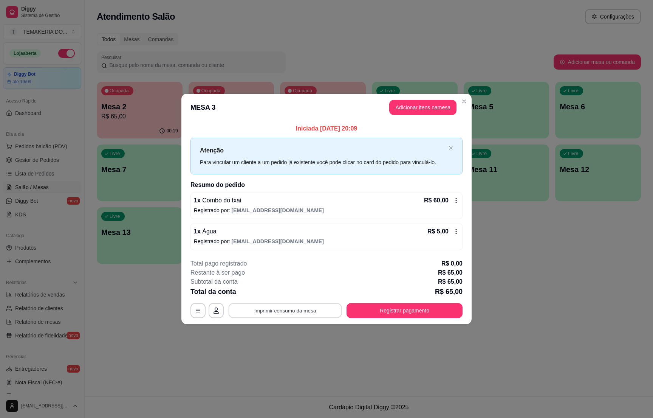
click at [290, 314] on button "Imprimir consumo da mesa" at bounding box center [285, 310] width 113 height 15
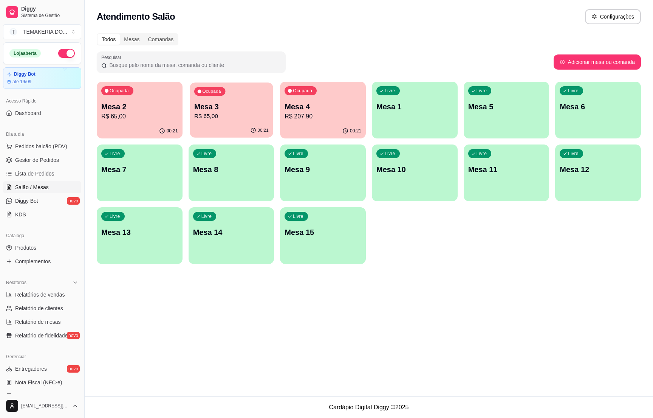
click at [216, 109] on p "Mesa 3" at bounding box center [231, 107] width 74 height 10
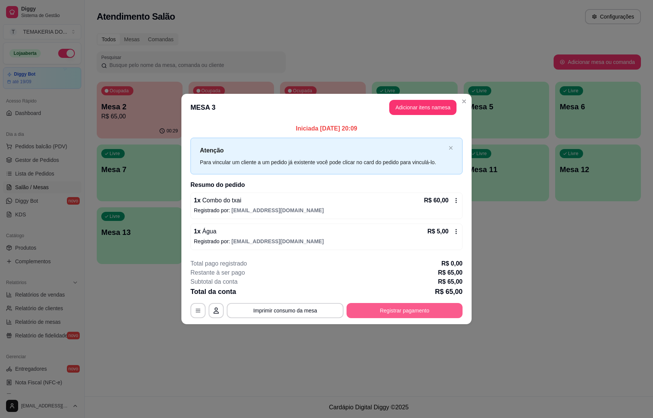
click at [403, 309] on button "Registrar pagamento" at bounding box center [405, 310] width 116 height 15
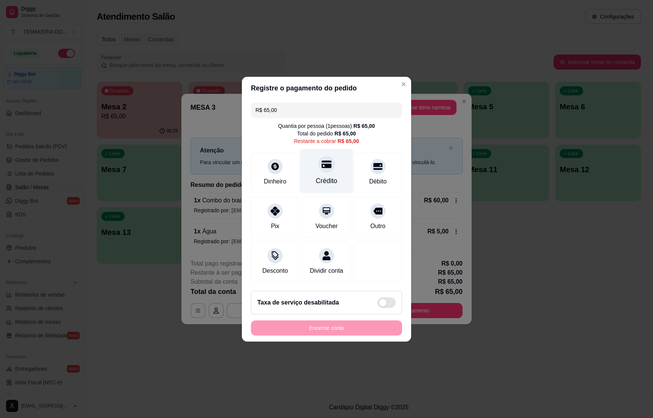
click at [319, 168] on div "Crédito" at bounding box center [326, 171] width 53 height 44
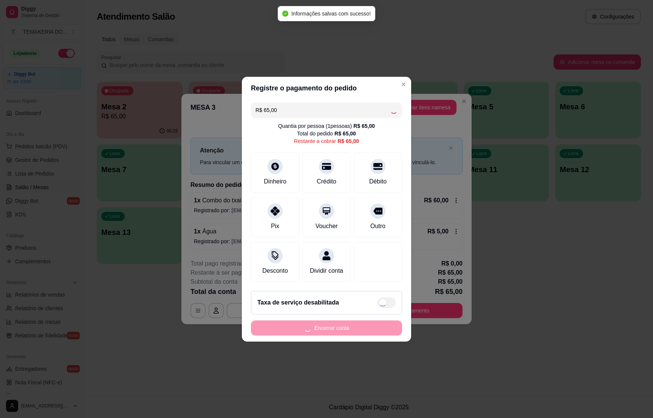
type input "R$ 0,00"
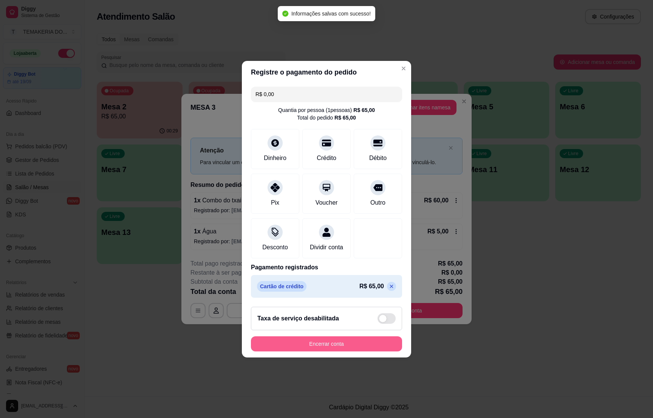
click at [313, 346] on button "Encerrar conta" at bounding box center [326, 343] width 151 height 15
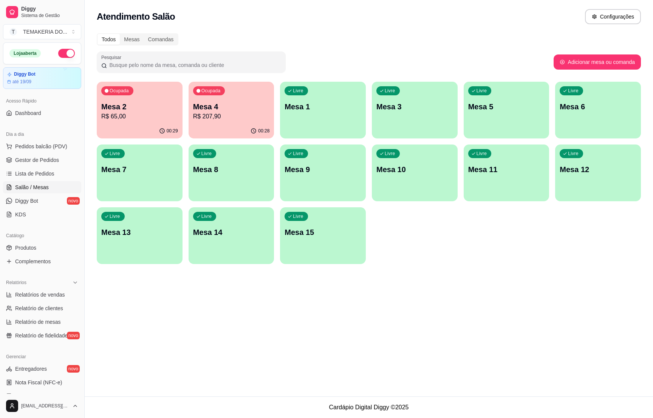
click at [140, 126] on div "00:29" at bounding box center [140, 131] width 86 height 15
click at [32, 159] on span "Gestor de Pedidos" at bounding box center [37, 160] width 44 height 8
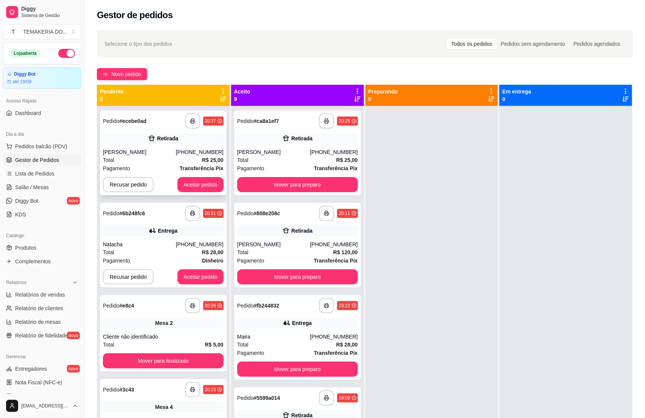
click at [158, 168] on div "Pagamento Transferência Pix" at bounding box center [163, 168] width 121 height 8
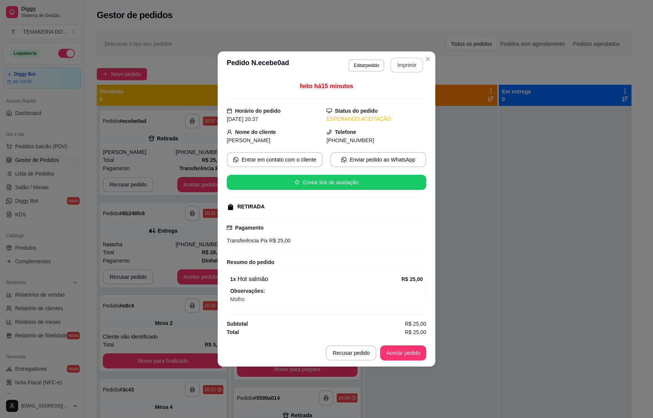
click at [407, 65] on button "Imprimir" at bounding box center [407, 64] width 33 height 15
click at [408, 355] on button "Aceitar pedido" at bounding box center [403, 352] width 46 height 15
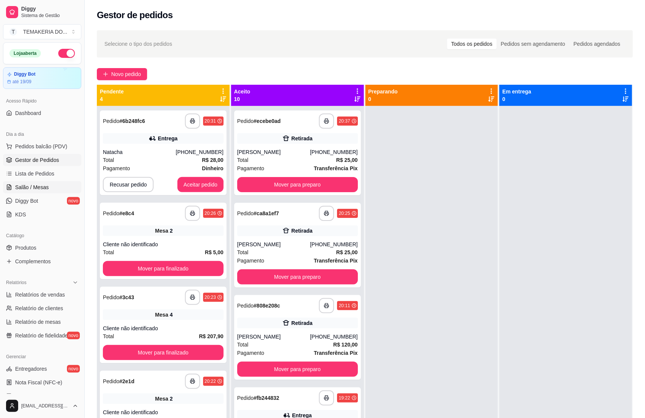
click at [32, 190] on span "Salão / Mesas" at bounding box center [32, 187] width 34 height 8
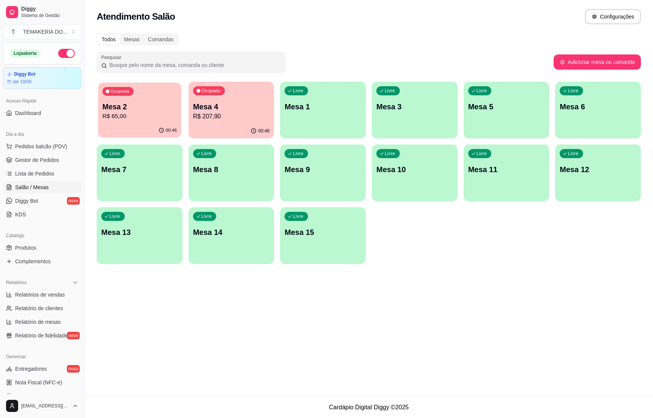
click at [114, 109] on p "Mesa 2" at bounding box center [139, 107] width 74 height 10
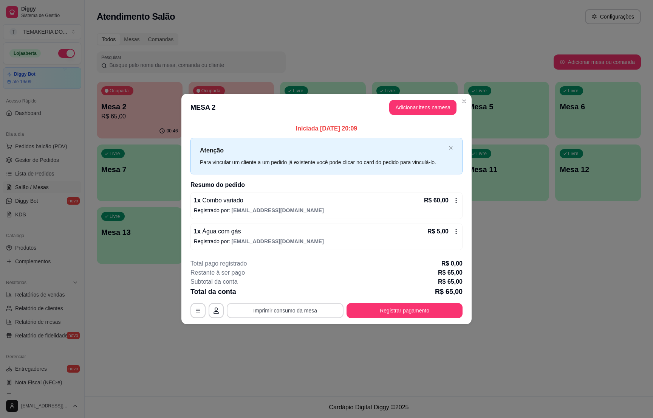
click at [305, 312] on button "Imprimir consumo da mesa" at bounding box center [285, 310] width 117 height 15
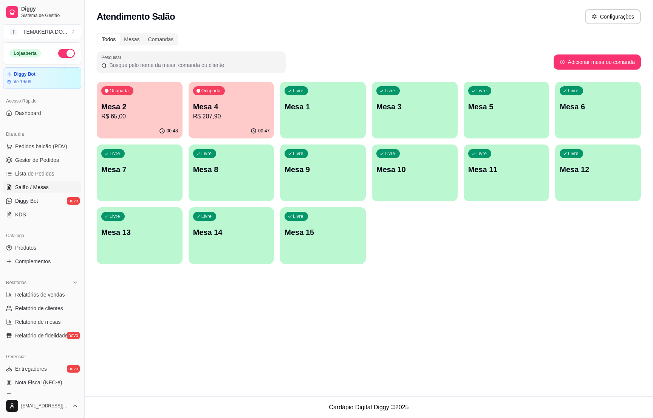
click at [211, 106] on p "Mesa 4" at bounding box center [231, 106] width 77 height 11
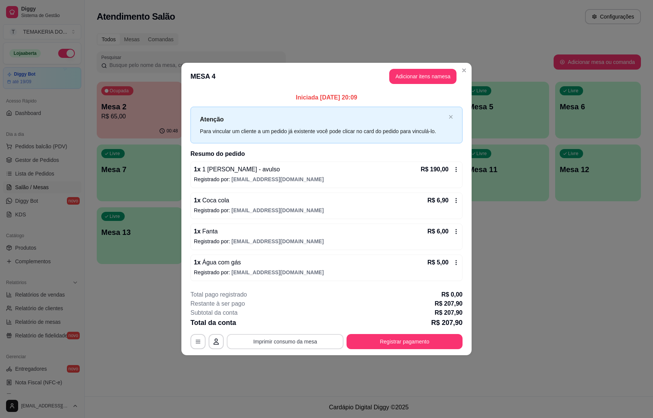
click at [316, 343] on button "Imprimir consumo da mesa" at bounding box center [285, 341] width 117 height 15
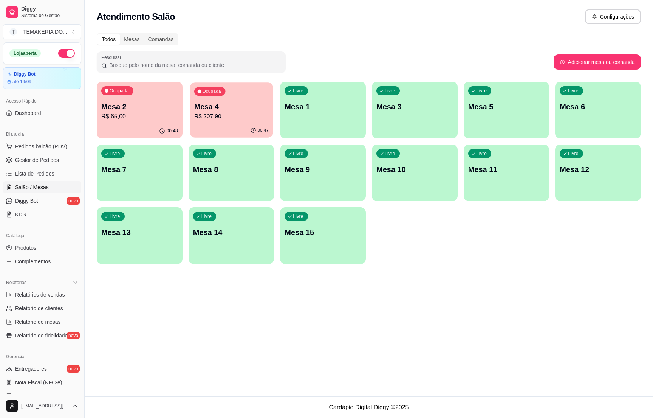
click at [197, 106] on p "Mesa 4" at bounding box center [231, 107] width 74 height 10
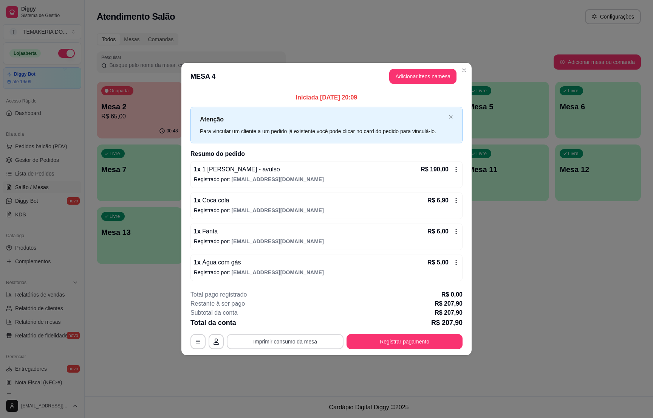
click at [272, 338] on button "Imprimir consumo da mesa" at bounding box center [285, 341] width 117 height 15
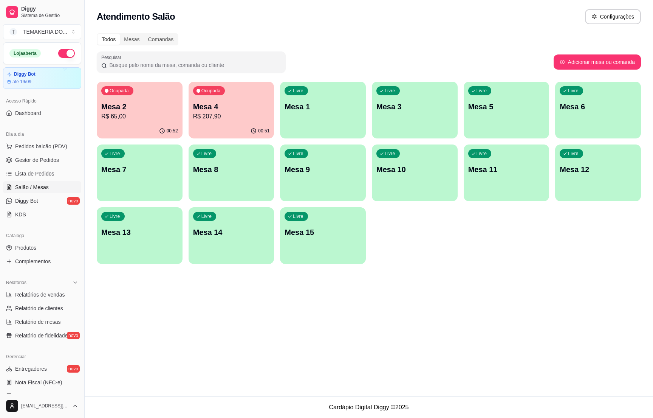
click at [235, 120] on p "R$ 207,90" at bounding box center [231, 116] width 77 height 9
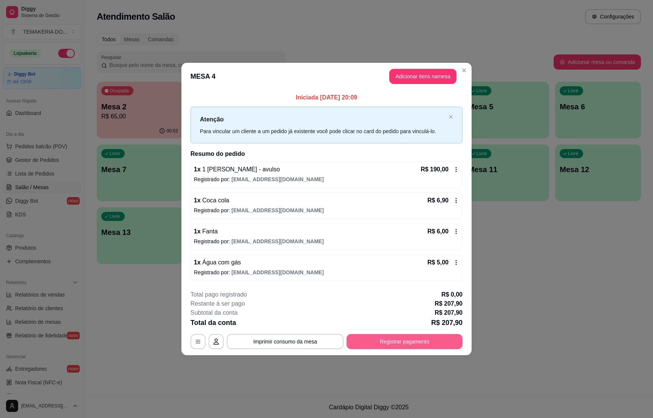
click at [397, 343] on button "Registrar pagamento" at bounding box center [405, 341] width 116 height 15
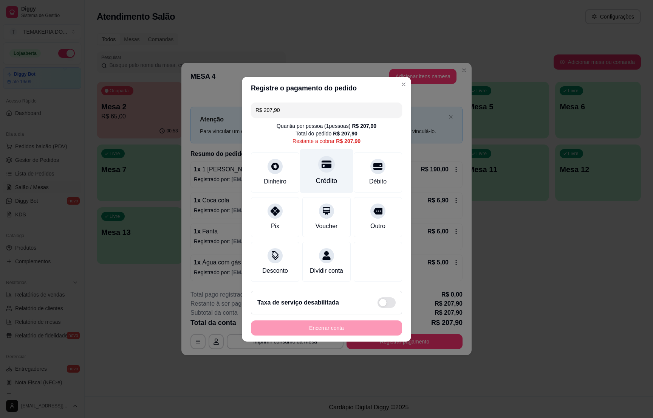
click at [320, 179] on div "Crédito" at bounding box center [327, 181] width 22 height 10
type input "R$ 0,00"
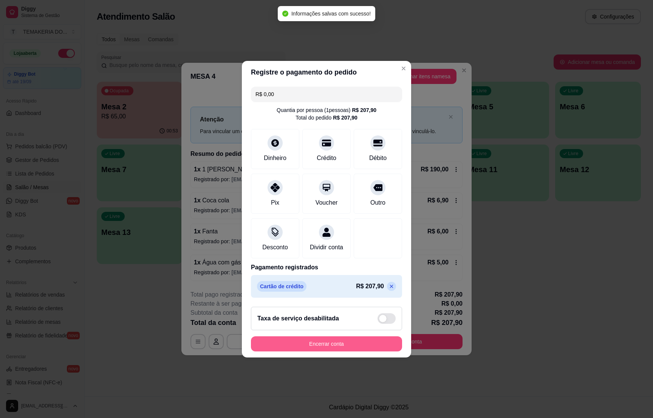
click at [321, 351] on button "Encerrar conta" at bounding box center [326, 343] width 151 height 15
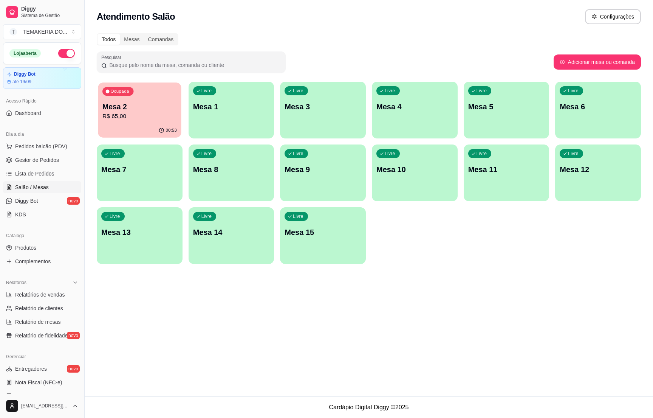
click at [141, 96] on div "Ocupada Mesa 2 R$ 65,00" at bounding box center [139, 102] width 83 height 41
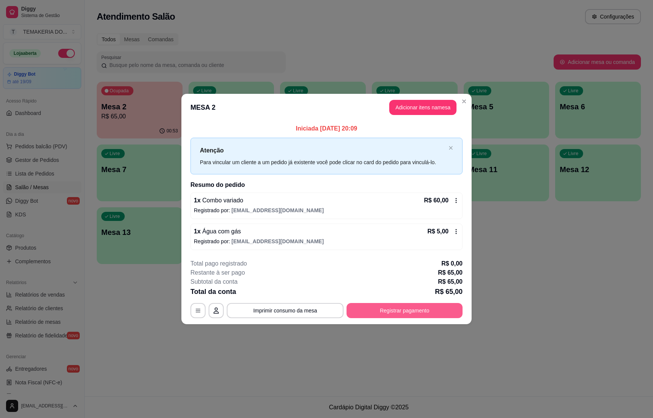
click at [401, 306] on button "Registrar pagamento" at bounding box center [405, 310] width 116 height 15
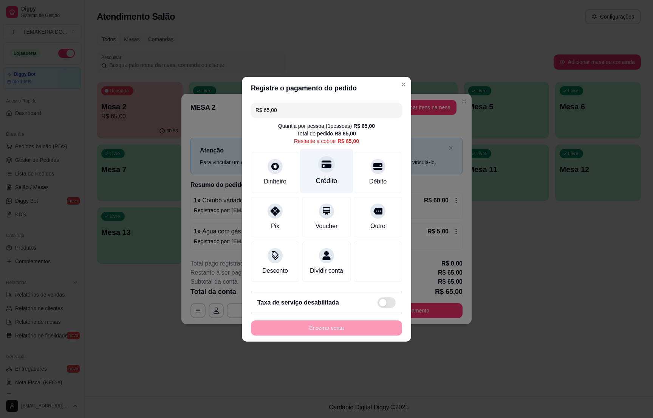
click at [325, 166] on div at bounding box center [326, 164] width 17 height 17
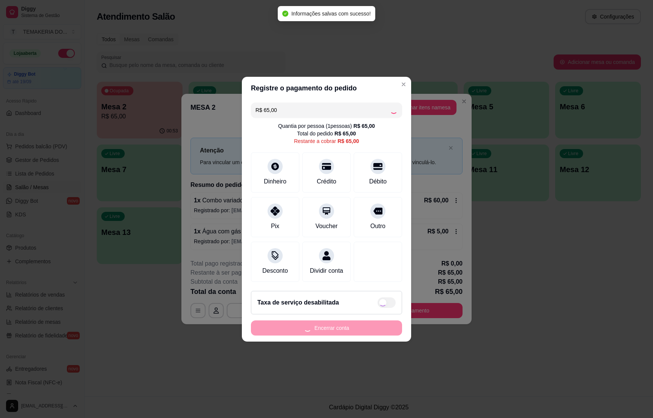
type input "R$ 0,00"
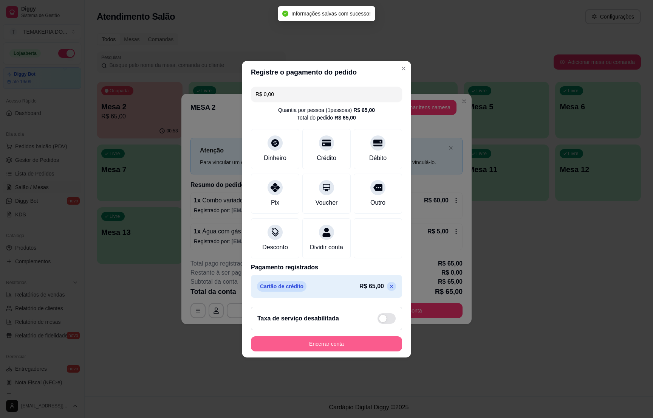
click at [304, 348] on button "Encerrar conta" at bounding box center [326, 343] width 151 height 15
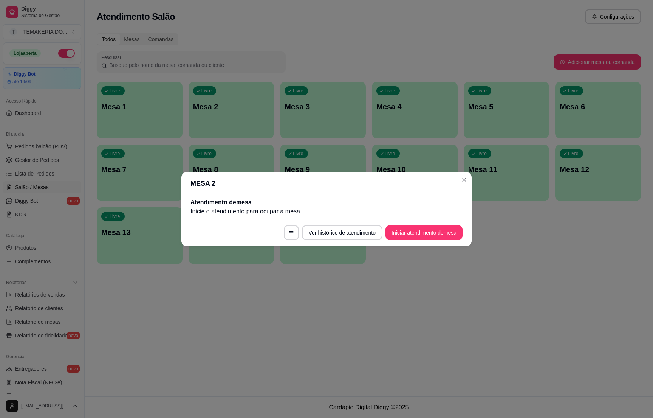
click at [188, 338] on div "Atendimento Salão Configurações Todos Mesas Comandas Pesquisar Adicionar mesa o…" at bounding box center [369, 198] width 569 height 396
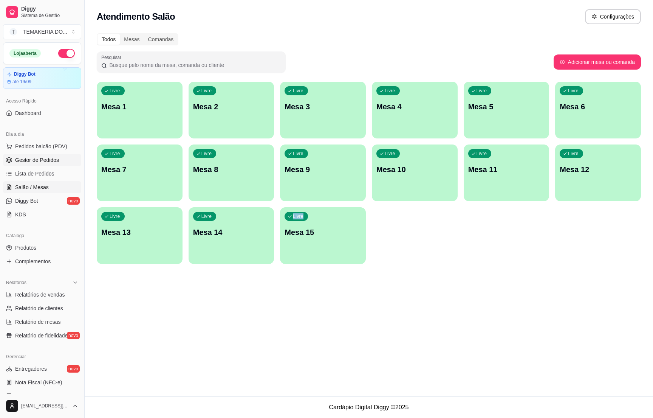
click at [26, 157] on span "Gestor de Pedidos" at bounding box center [37, 160] width 44 height 8
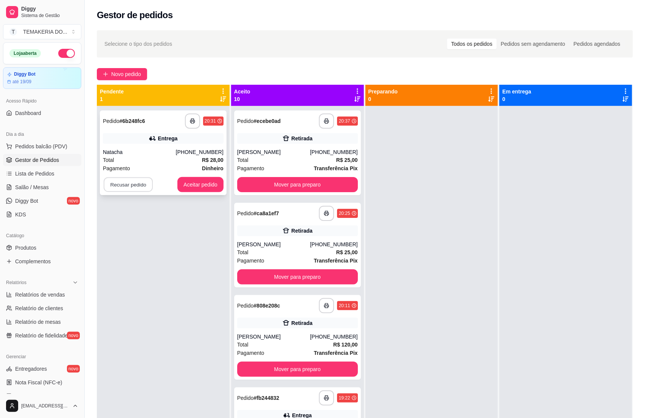
click at [137, 185] on button "Recusar pedido" at bounding box center [128, 184] width 49 height 15
click at [146, 165] on button "Sim" at bounding box center [147, 165] width 29 height 15
